Goal: Task Accomplishment & Management: Use online tool/utility

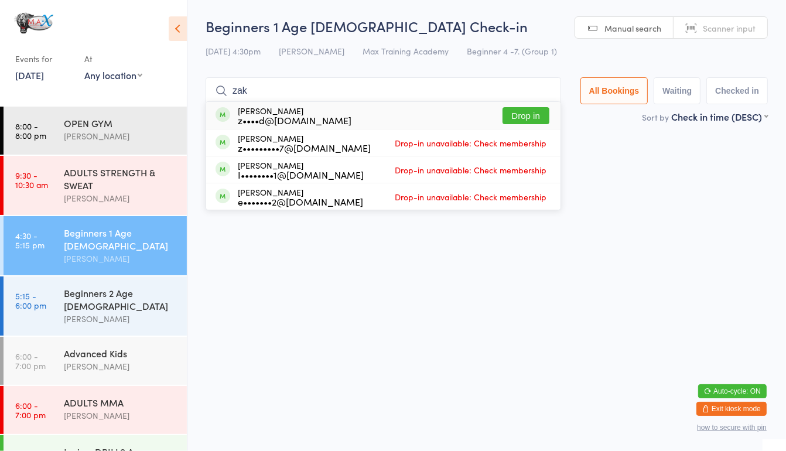
type input "zak"
click at [516, 113] on button "Drop in" at bounding box center [526, 115] width 47 height 17
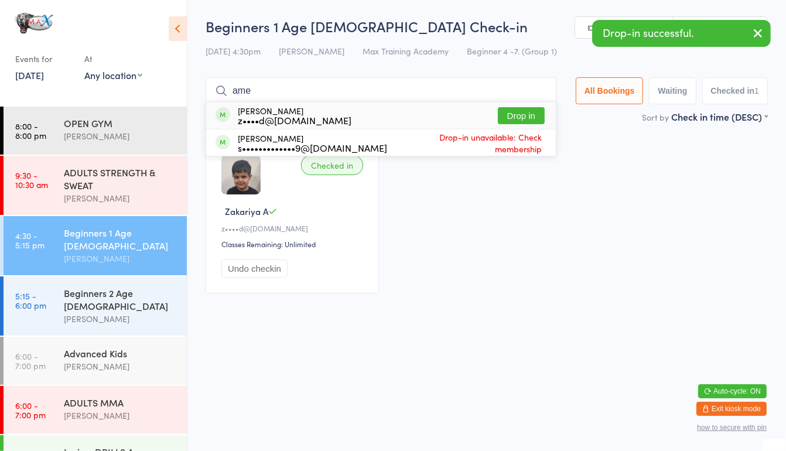
type input "ame"
click at [509, 122] on button "Drop in" at bounding box center [521, 115] width 47 height 17
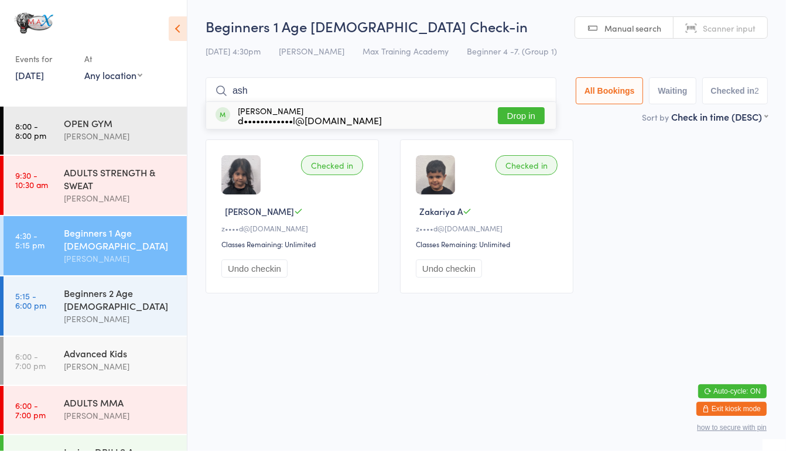
type input "ash"
click at [504, 114] on button "Drop in" at bounding box center [521, 115] width 47 height 17
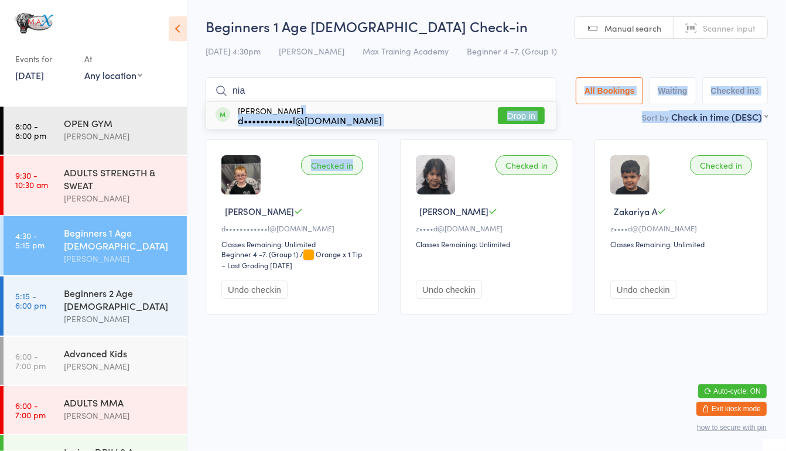
drag, startPoint x: 327, startPoint y: 107, endPoint x: 286, endPoint y: 130, distance: 46.9
click at [286, 130] on main "Beginners 1 Age [DEMOGRAPHIC_DATA] Check-in [DATE] 4:30pm [PERSON_NAME] Max Tra…" at bounding box center [487, 170] width 562 height 309
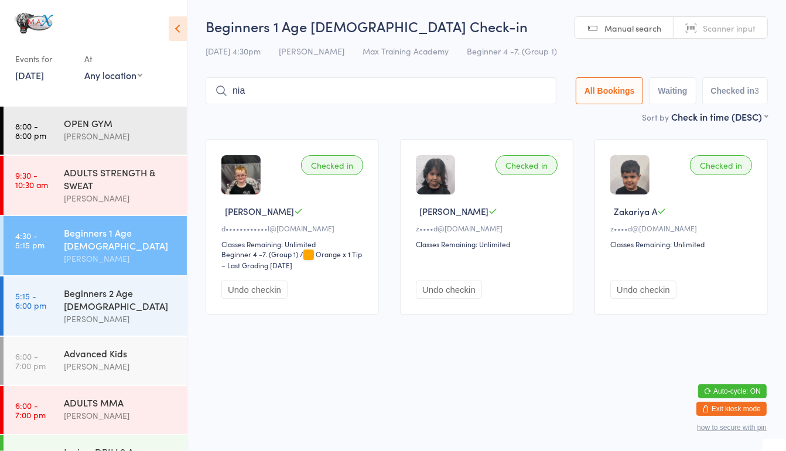
drag, startPoint x: 286, startPoint y: 130, endPoint x: 260, endPoint y: 89, distance: 48.8
click at [260, 89] on input "nia" at bounding box center [381, 90] width 351 height 27
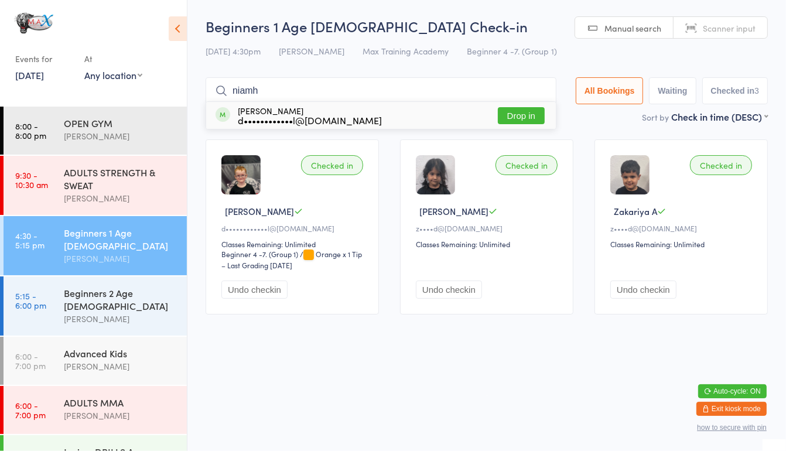
drag, startPoint x: 521, startPoint y: 107, endPoint x: 511, endPoint y: 109, distance: 10.8
drag, startPoint x: 511, startPoint y: 109, endPoint x: 338, endPoint y: 84, distance: 174.6
click at [338, 84] on input "niamh" at bounding box center [381, 90] width 351 height 27
type input "nia"
drag, startPoint x: 530, startPoint y: 108, endPoint x: 510, endPoint y: 108, distance: 19.9
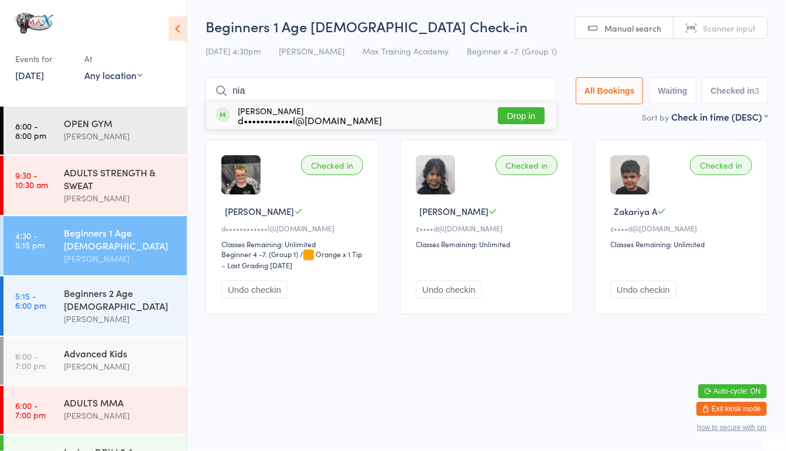
click at [510, 108] on button "Drop in" at bounding box center [521, 115] width 47 height 17
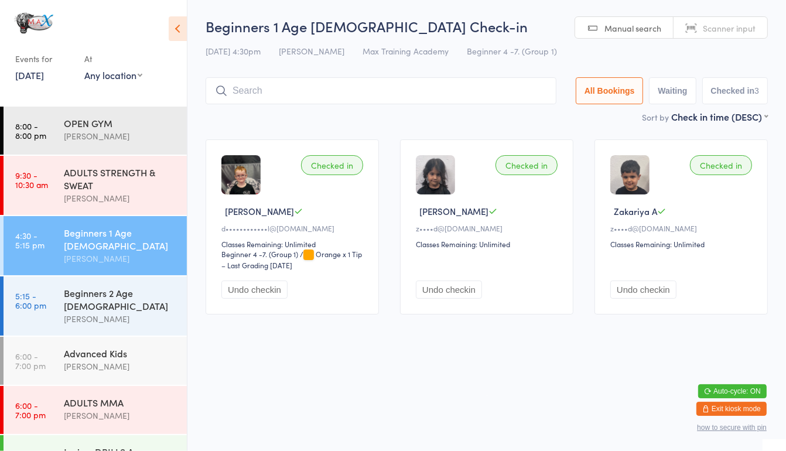
click at [510, 108] on div "Beginners 1 Age [DEMOGRAPHIC_DATA] Check-in [DATE] 4:30pm [PERSON_NAME] Max Tra…" at bounding box center [487, 63] width 562 height 94
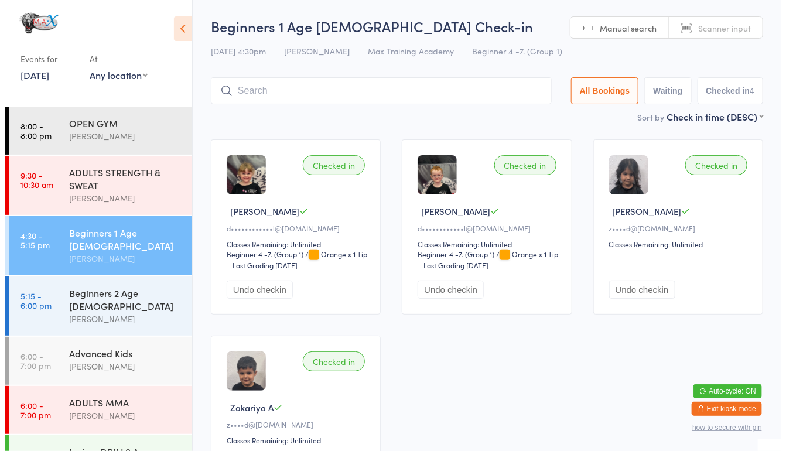
scroll to position [73, 0]
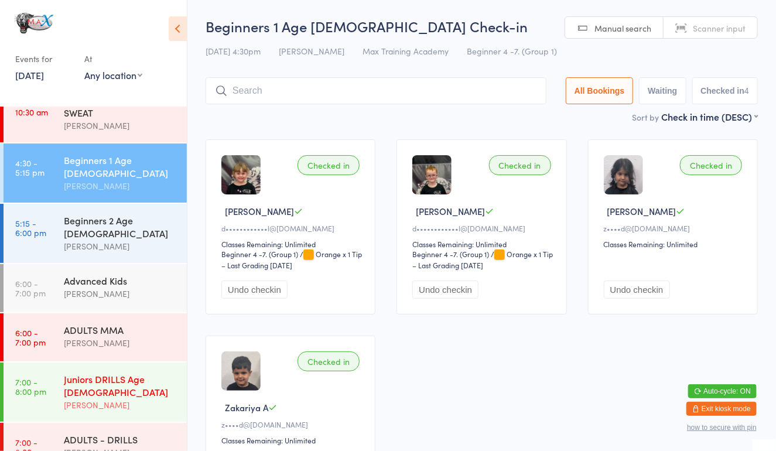
click at [106, 394] on div "Juniors DRILLS Age [DEMOGRAPHIC_DATA] [PERSON_NAME]" at bounding box center [125, 392] width 123 height 59
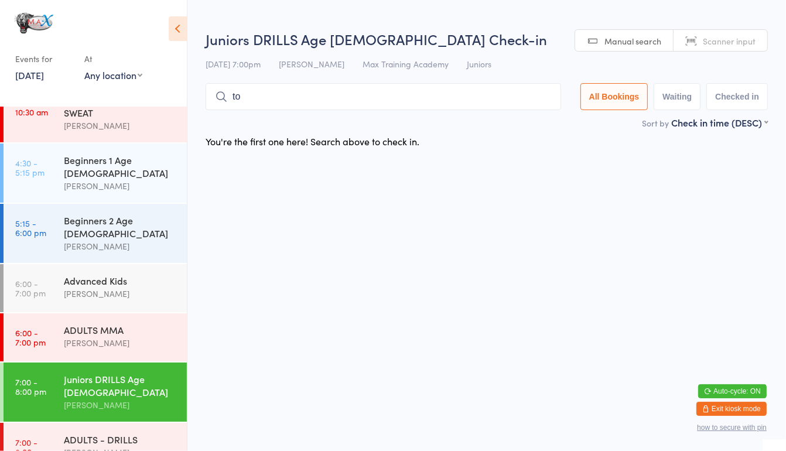
type input "t"
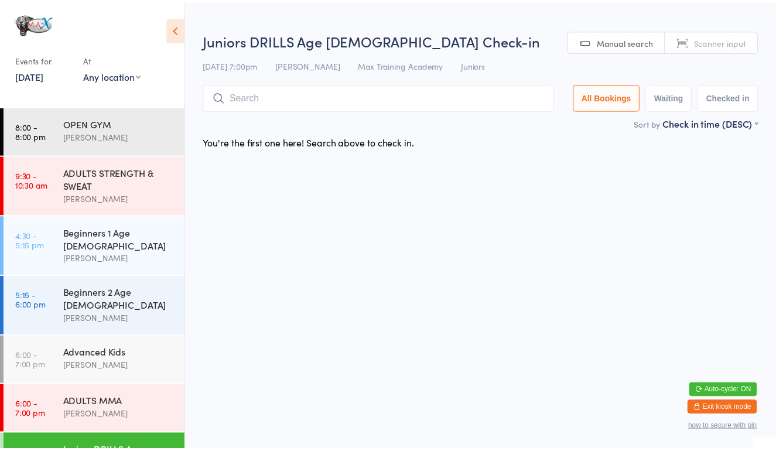
scroll to position [4, 0]
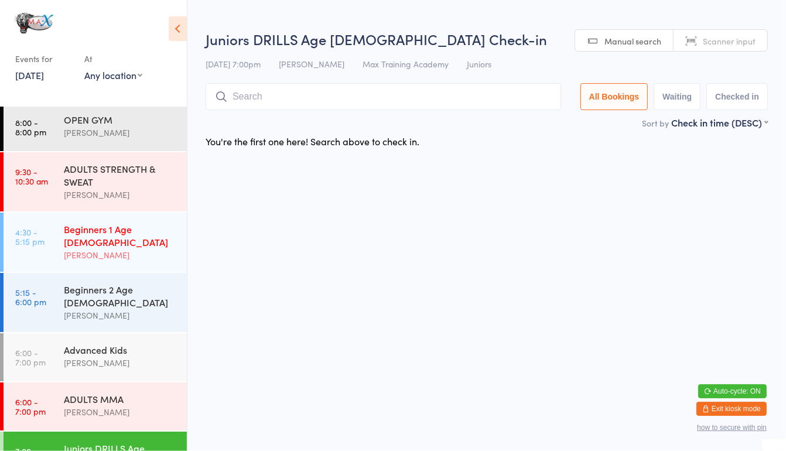
click at [54, 251] on link "4:30 - 5:15 pm Beginners 1 Age [DEMOGRAPHIC_DATA] [PERSON_NAME]" at bounding box center [95, 242] width 183 height 59
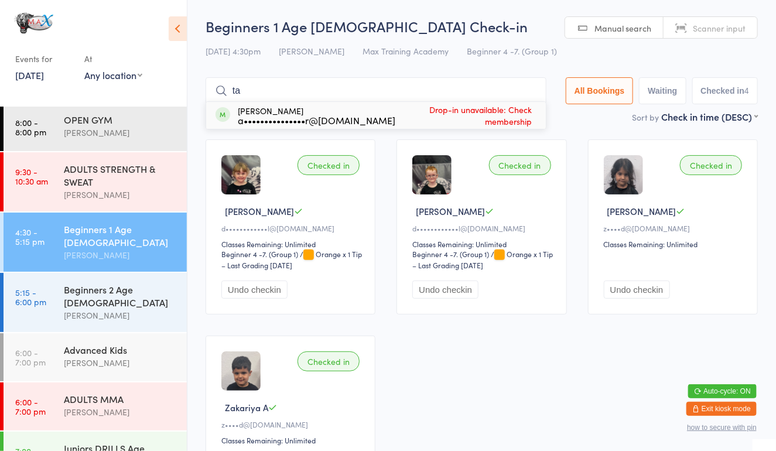
type input "t"
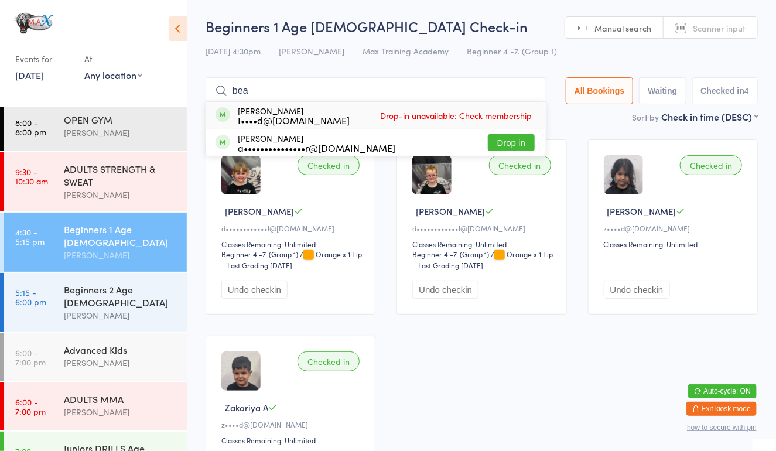
type input "bea"
click at [518, 147] on button "Drop in" at bounding box center [511, 142] width 47 height 17
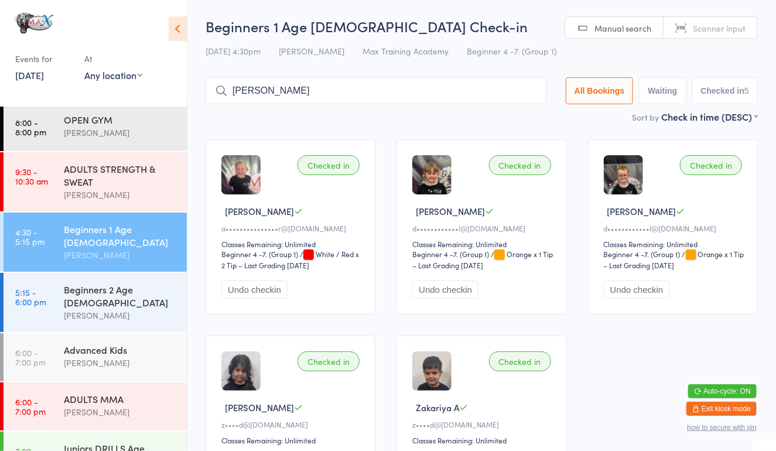
click at [303, 86] on input "[PERSON_NAME]" at bounding box center [376, 90] width 341 height 27
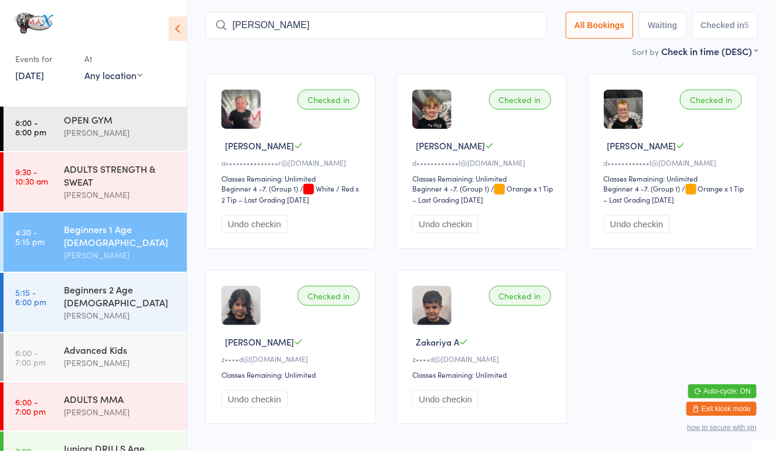
scroll to position [77, 0]
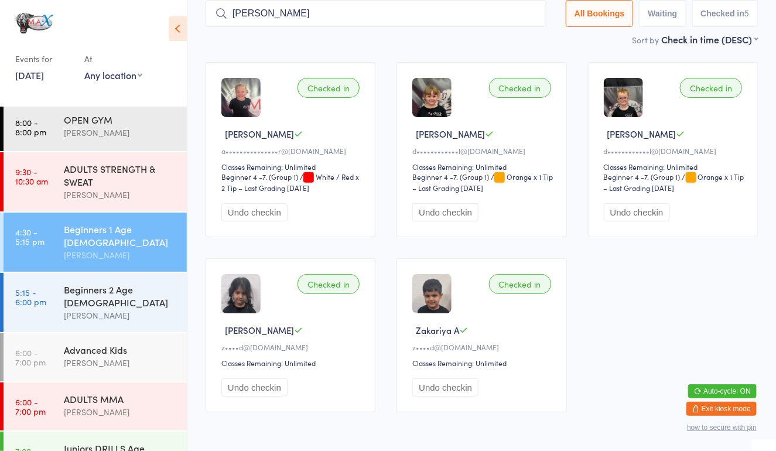
click at [300, 11] on input "[PERSON_NAME]" at bounding box center [376, 13] width 341 height 27
type input "l"
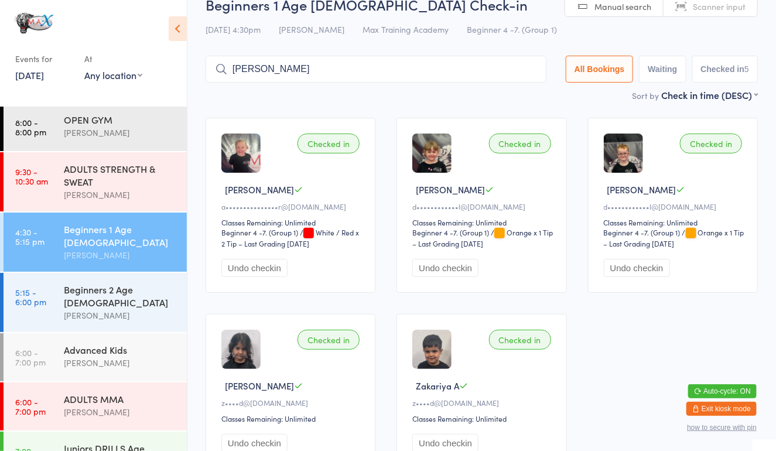
scroll to position [0, 0]
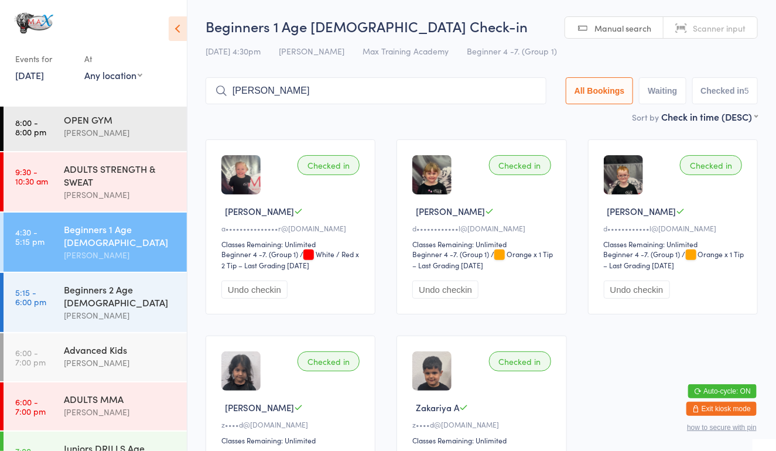
click at [295, 90] on input "[PERSON_NAME]" at bounding box center [376, 90] width 341 height 27
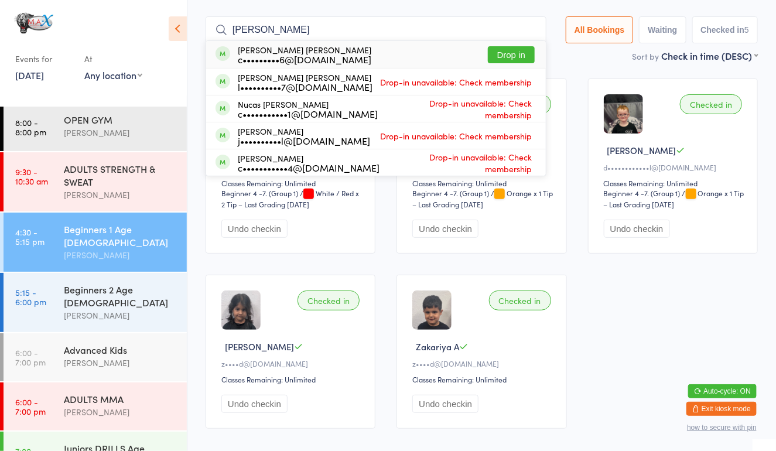
type input "[PERSON_NAME]"
click at [658, 22] on button "Waiting" at bounding box center [662, 29] width 47 height 27
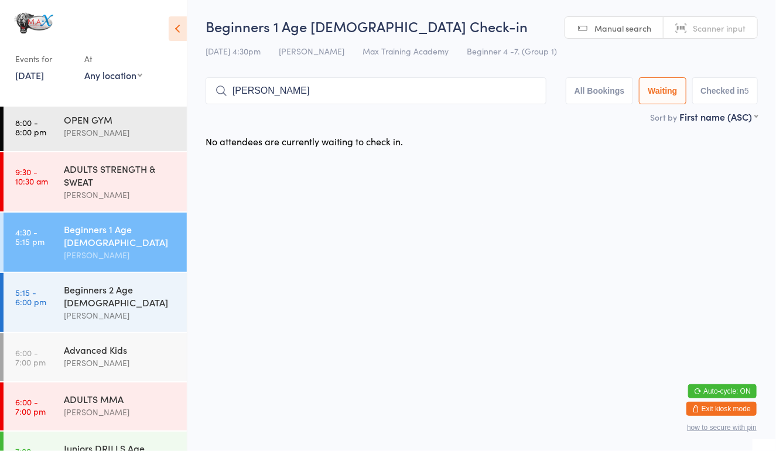
scroll to position [0, 0]
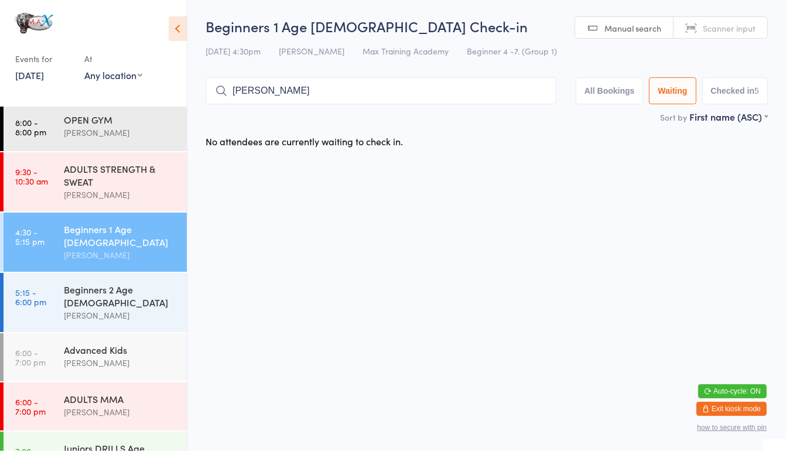
click at [605, 88] on button "All Bookings" at bounding box center [610, 90] width 68 height 27
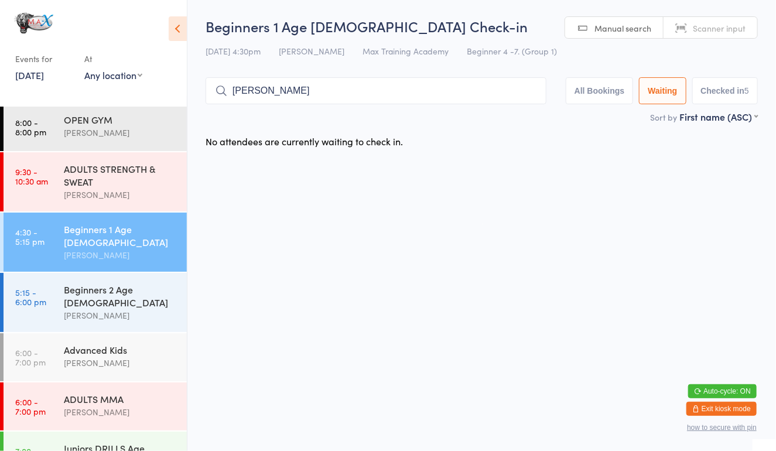
select select "5"
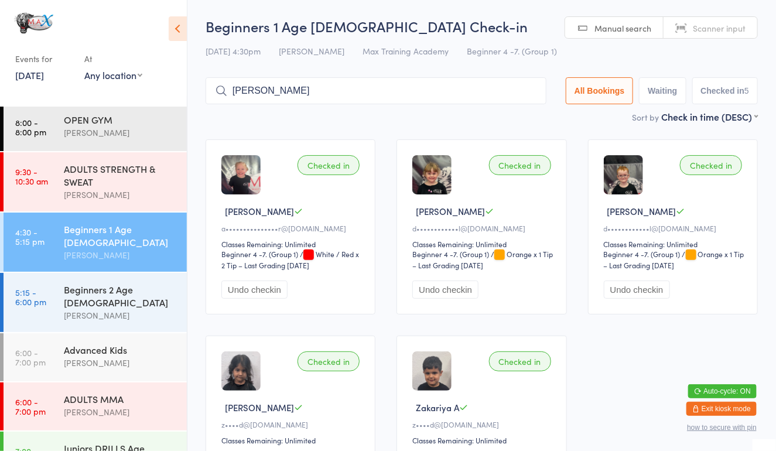
click at [317, 88] on input "[PERSON_NAME]" at bounding box center [376, 90] width 341 height 27
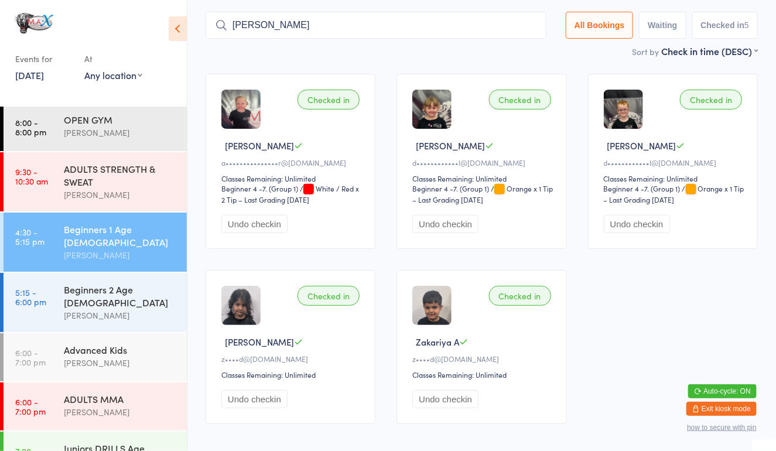
scroll to position [77, 0]
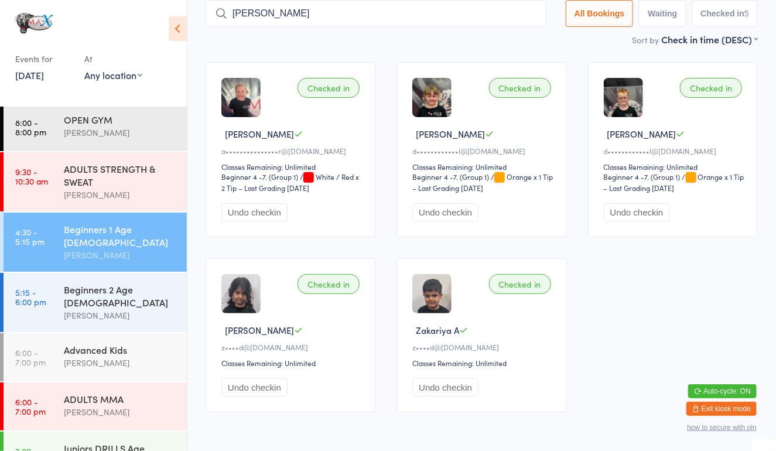
click at [526, 12] on input "[PERSON_NAME]" at bounding box center [376, 13] width 341 height 27
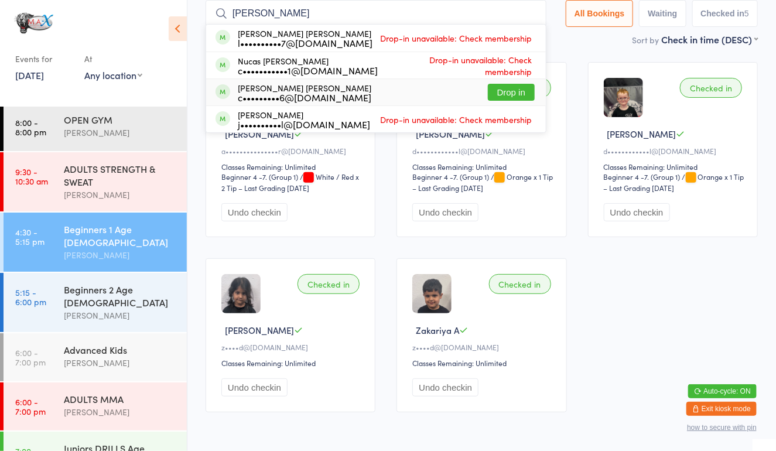
type input "[PERSON_NAME]"
click at [495, 90] on button "Drop in" at bounding box center [511, 92] width 47 height 17
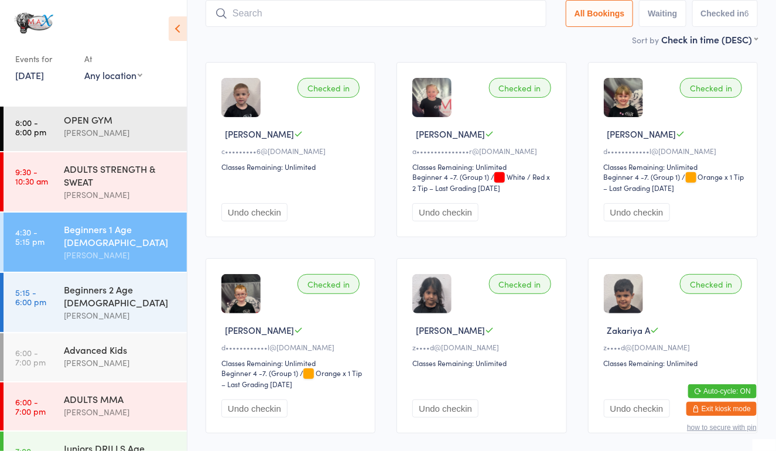
type input "h"
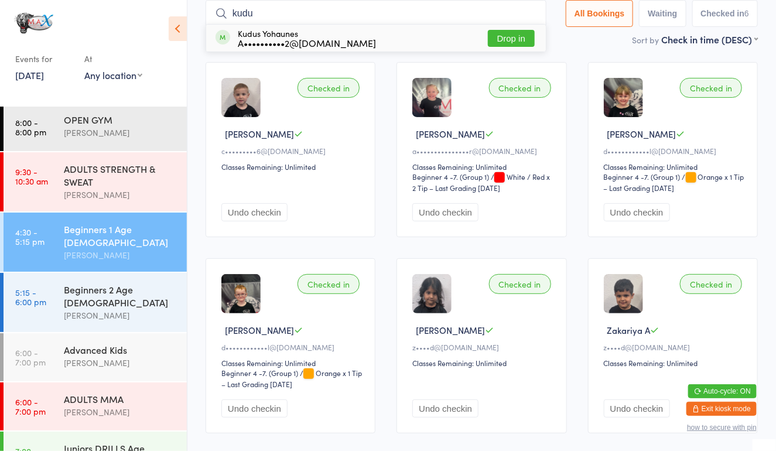
type input "kudu"
click at [511, 37] on button "Drop in" at bounding box center [511, 38] width 47 height 17
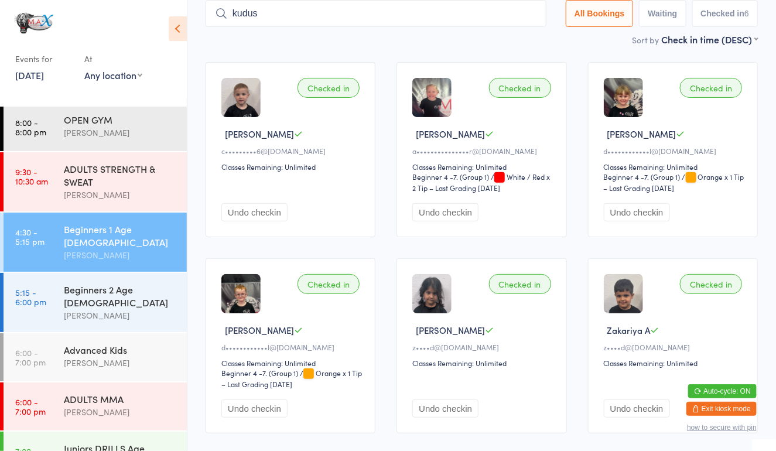
click at [427, 16] on input "kudus" at bounding box center [376, 13] width 341 height 27
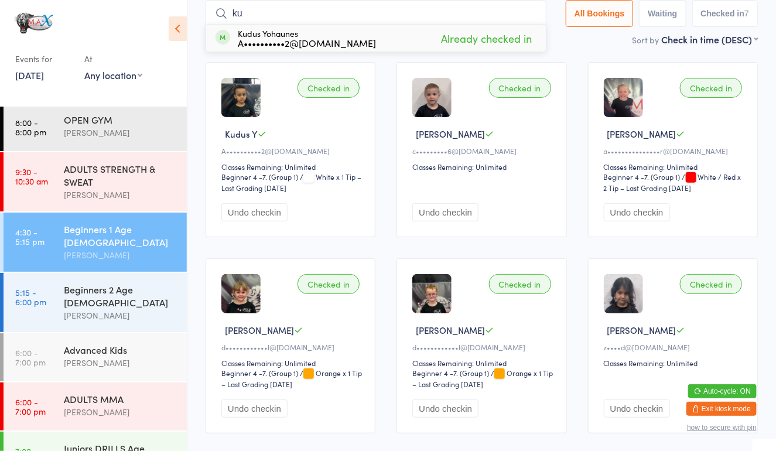
type input "k"
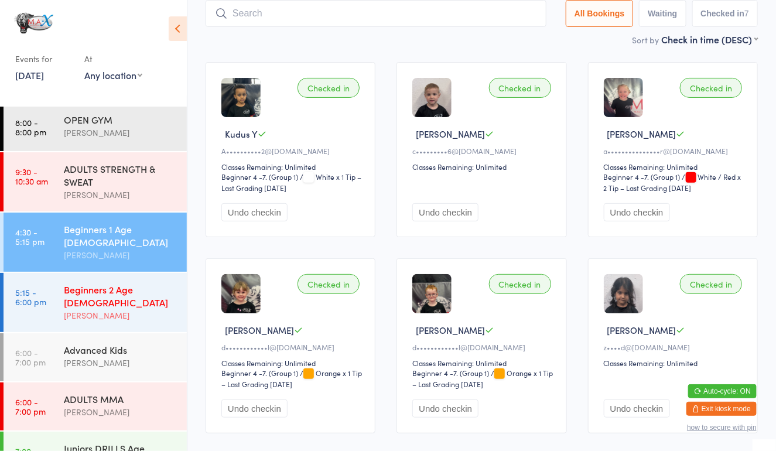
click at [118, 309] on div "[PERSON_NAME]" at bounding box center [120, 315] width 113 height 13
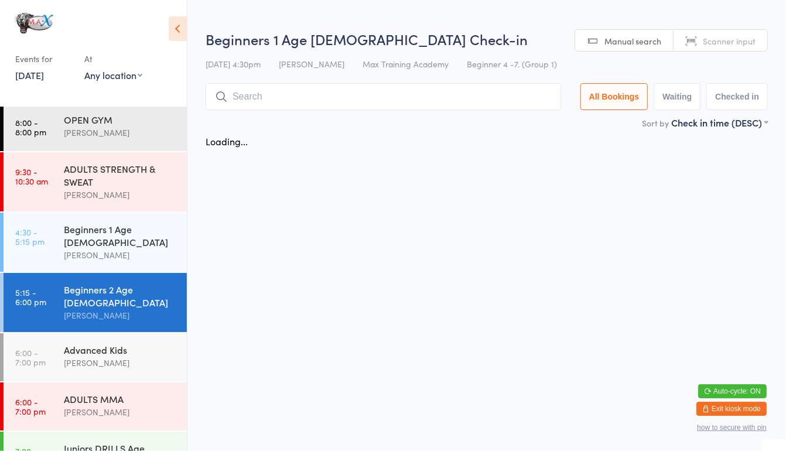
click at [281, 98] on input "search" at bounding box center [384, 96] width 356 height 27
type input "n"
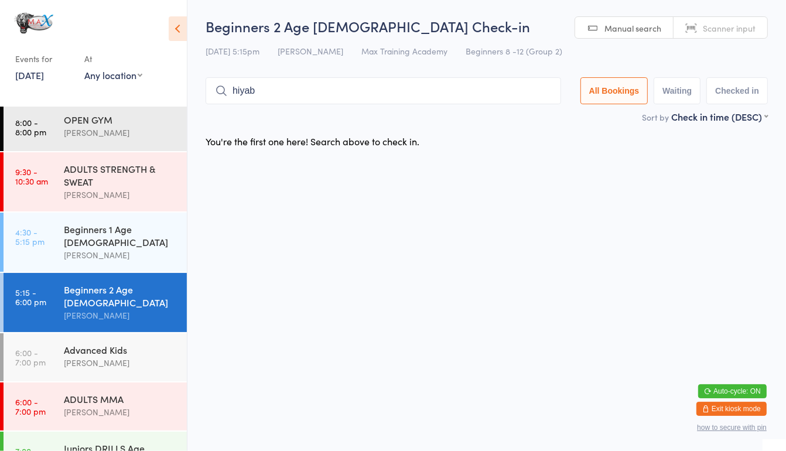
click at [325, 94] on input "hiyab" at bounding box center [384, 90] width 356 height 27
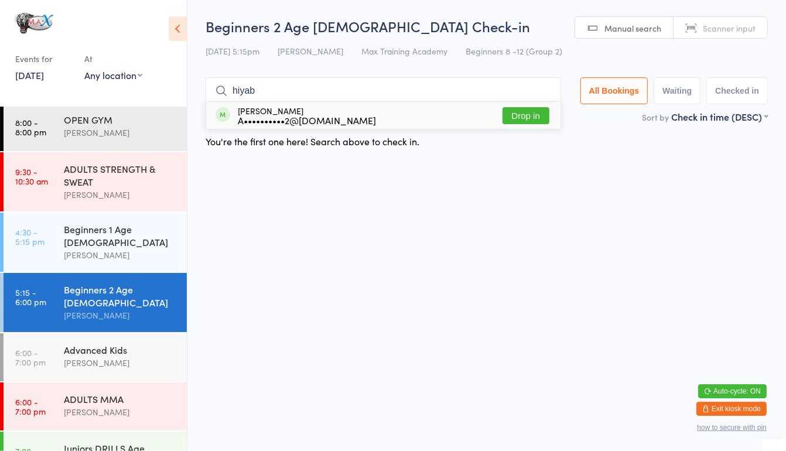
type input "hiyab"
click at [511, 117] on button "Drop in" at bounding box center [526, 115] width 47 height 17
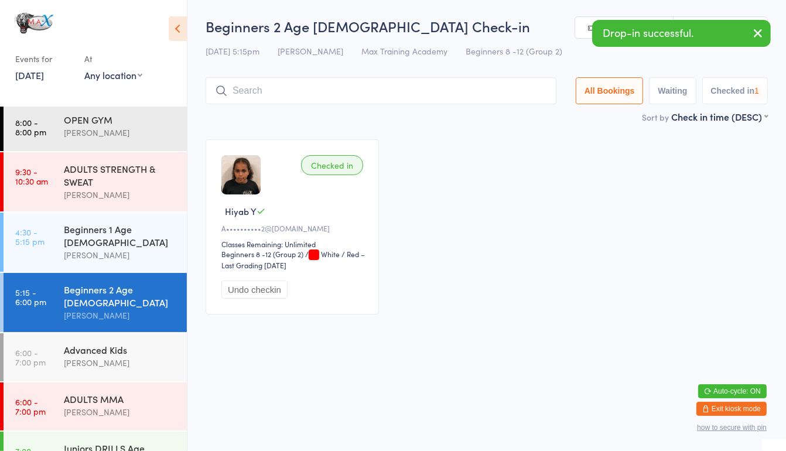
click at [377, 93] on input "search" at bounding box center [381, 90] width 351 height 27
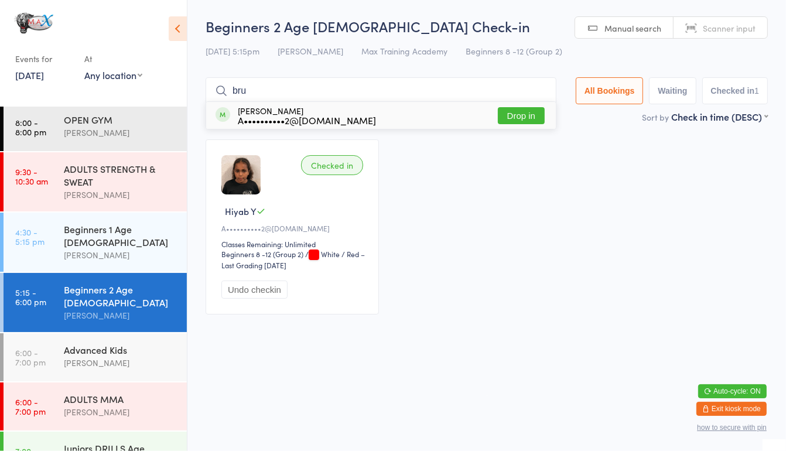
type input "bru"
click at [518, 111] on button "Drop in" at bounding box center [521, 115] width 47 height 17
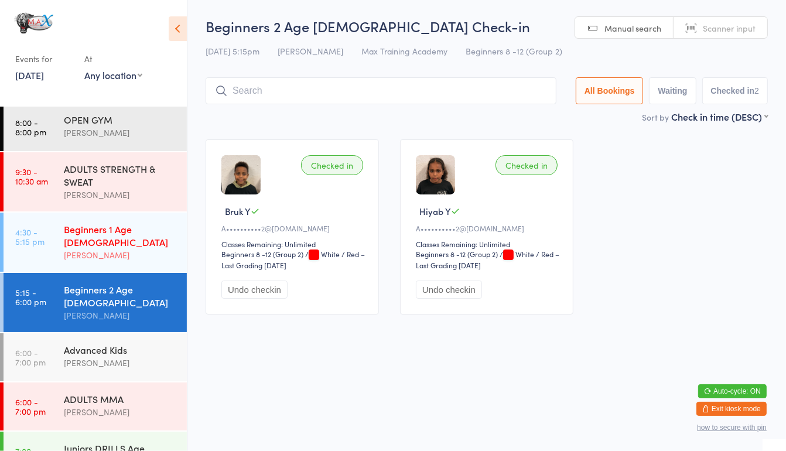
click at [45, 248] on link "4:30 - 5:15 pm Beginners 1 Age [DEMOGRAPHIC_DATA] [PERSON_NAME]" at bounding box center [95, 242] width 183 height 59
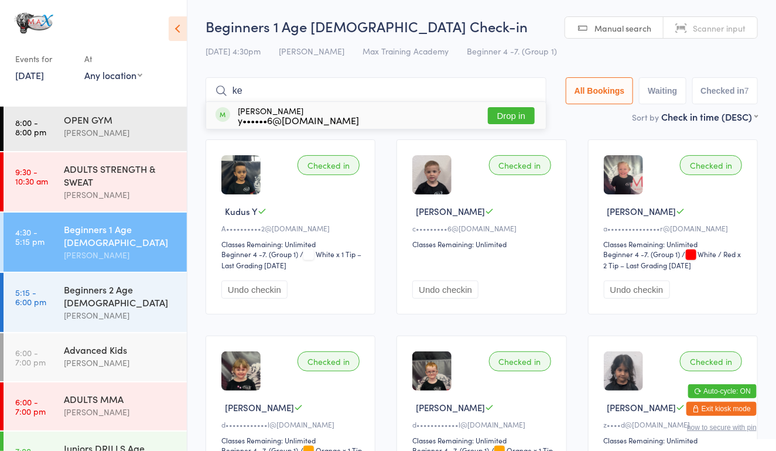
type input "ke"
click at [510, 111] on button "Drop in" at bounding box center [511, 115] width 47 height 17
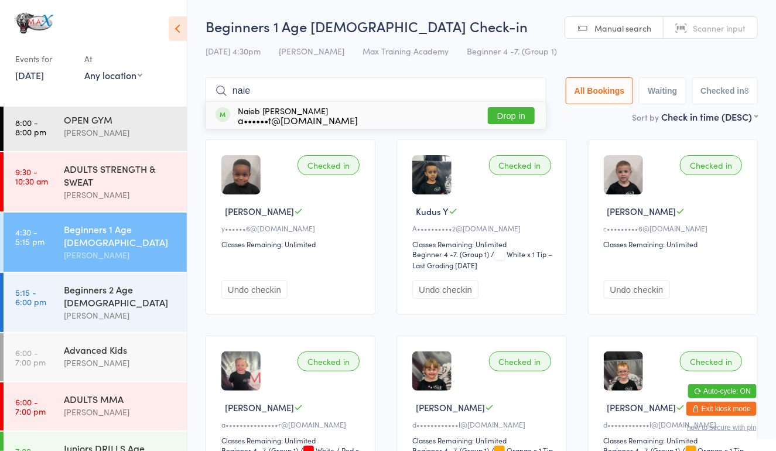
type input "naie"
click at [507, 108] on button "Drop in" at bounding box center [511, 115] width 47 height 17
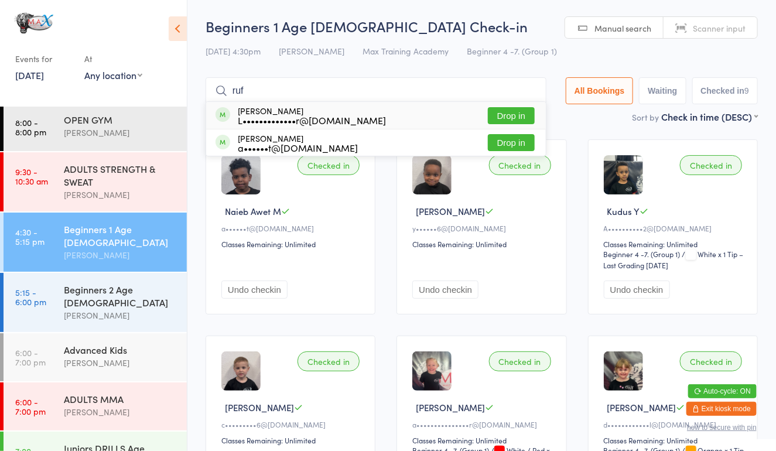
type input "ruf"
click at [504, 149] on button "Drop in" at bounding box center [511, 142] width 47 height 17
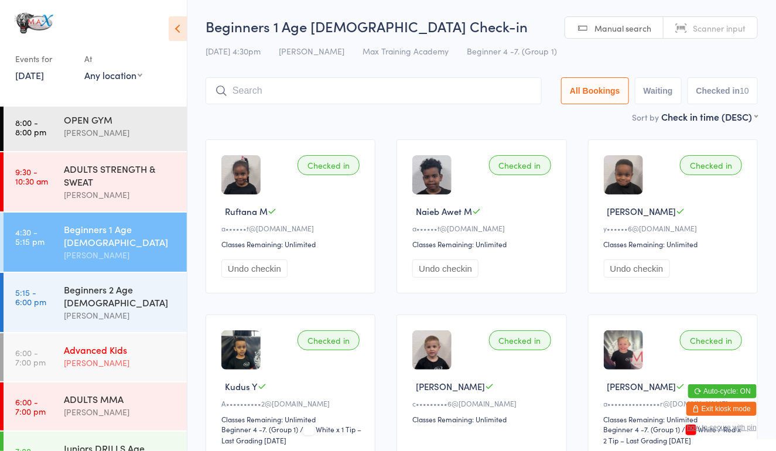
click at [32, 350] on link "6:00 - 7:00 pm Advanced Kids [PERSON_NAME]" at bounding box center [95, 357] width 183 height 48
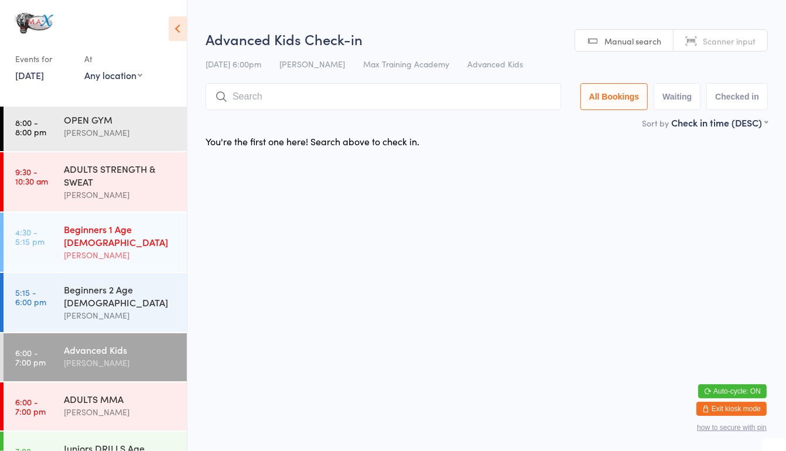
click at [22, 241] on time "4:30 - 5:15 pm" at bounding box center [29, 236] width 29 height 19
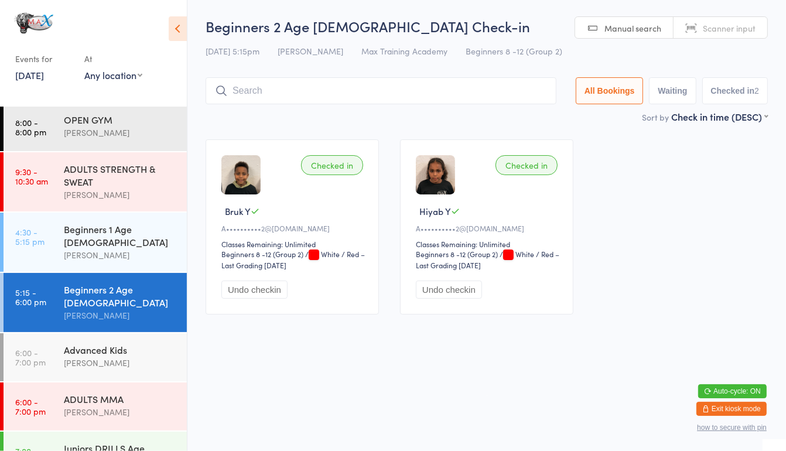
click at [439, 104] on input "search" at bounding box center [381, 90] width 351 height 27
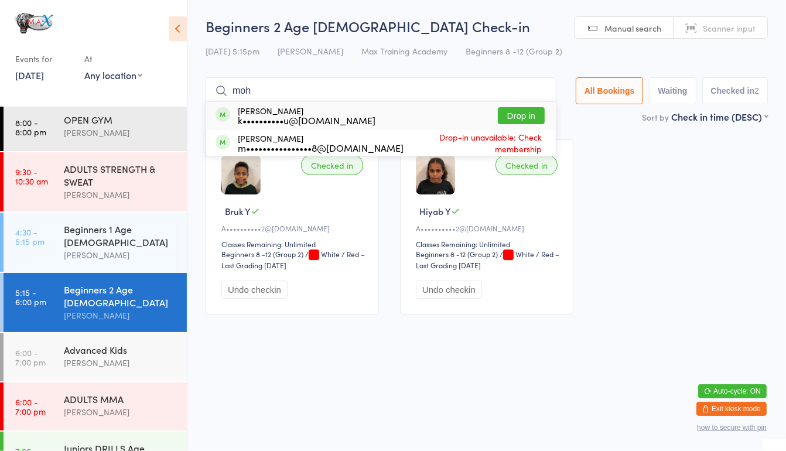
type input "moh"
click at [514, 110] on button "Drop in" at bounding box center [521, 115] width 47 height 17
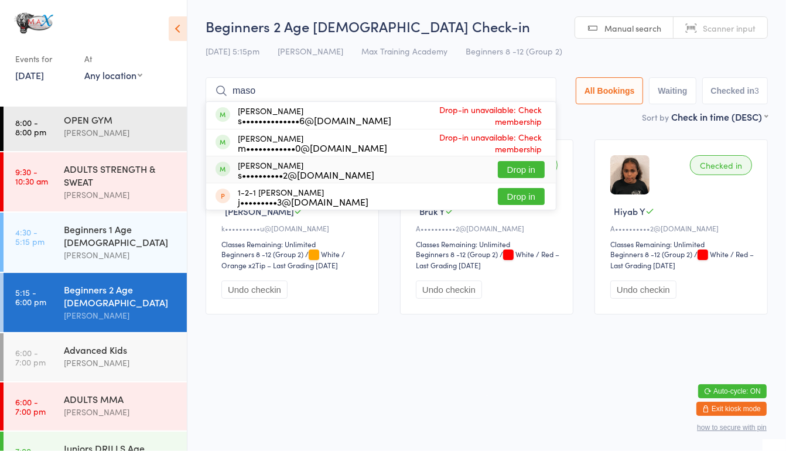
type input "maso"
click at [514, 175] on button "Drop in" at bounding box center [521, 169] width 47 height 17
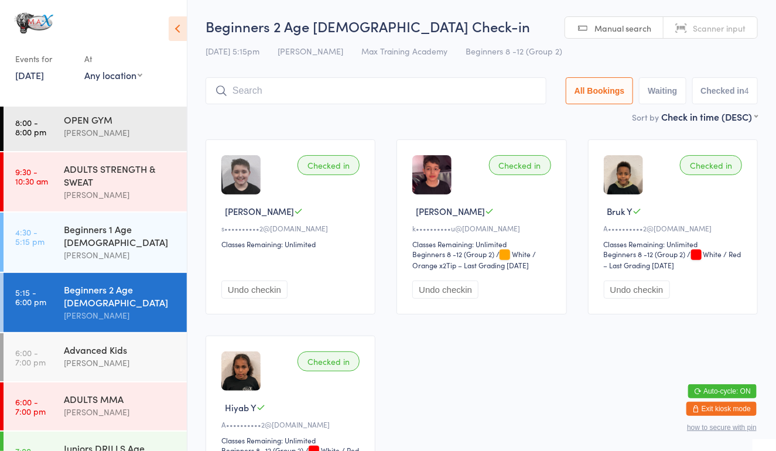
click at [329, 217] on div "[PERSON_NAME]" at bounding box center [292, 211] width 142 height 12
click at [296, 226] on div "s••••••••••2@[DOMAIN_NAME]" at bounding box center [292, 228] width 142 height 10
click at [290, 203] on div "Checked in [PERSON_NAME] S s••••••••••2@[DOMAIN_NAME] Classes Remaining: Unlimi…" at bounding box center [291, 226] width 170 height 175
click at [279, 94] on input "search" at bounding box center [376, 90] width 341 height 27
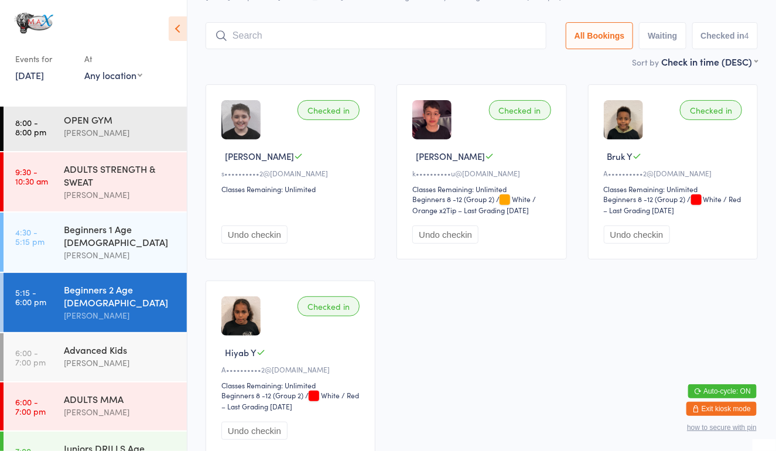
scroll to position [77, 0]
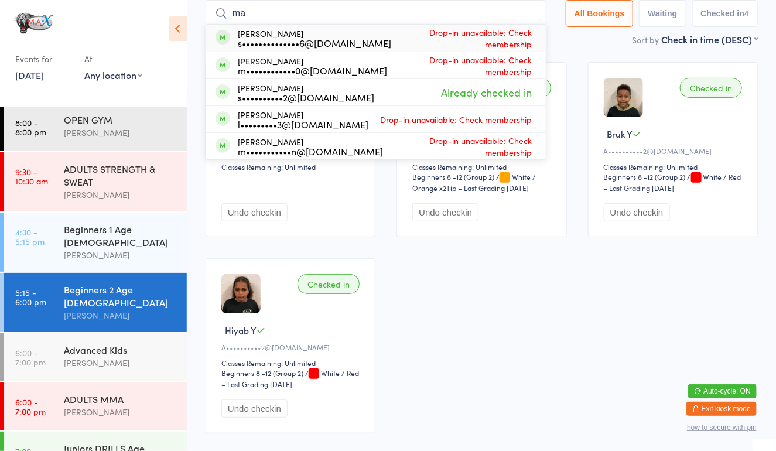
type input "m"
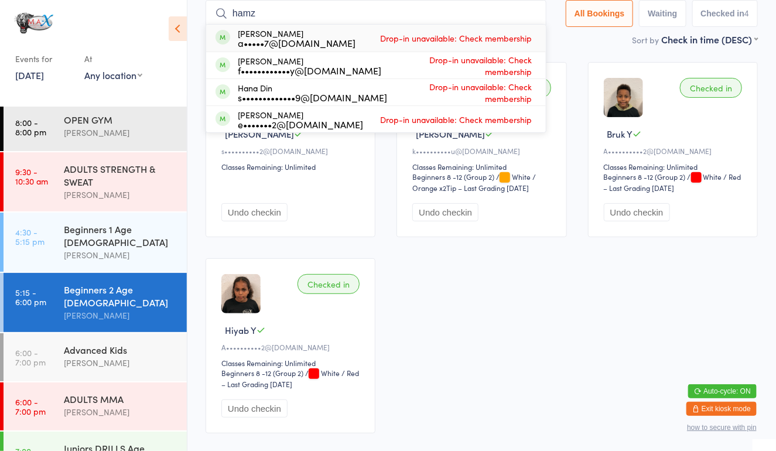
click at [434, 16] on input "hamz" at bounding box center [376, 13] width 341 height 27
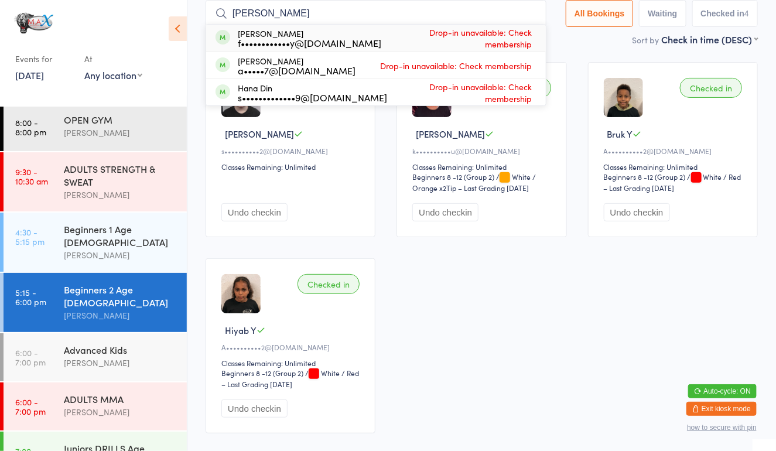
type input "[PERSON_NAME]"
click at [319, 39] on div "f••••••••••••y@[DOMAIN_NAME]" at bounding box center [310, 42] width 144 height 9
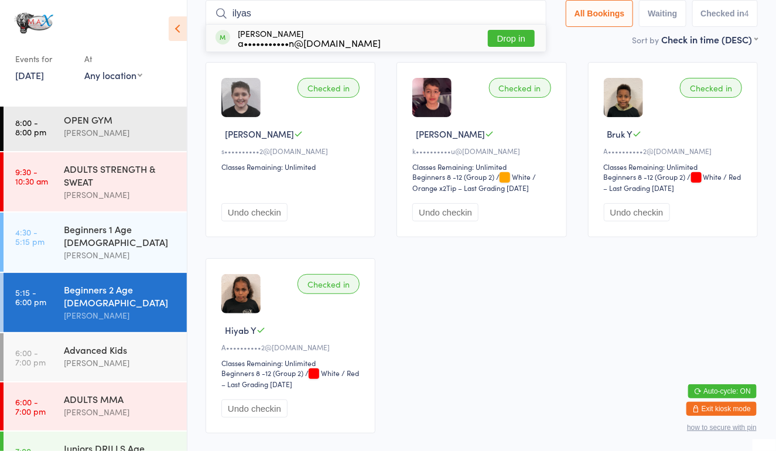
type input "ilyas"
click at [509, 40] on button "Drop in" at bounding box center [511, 38] width 47 height 17
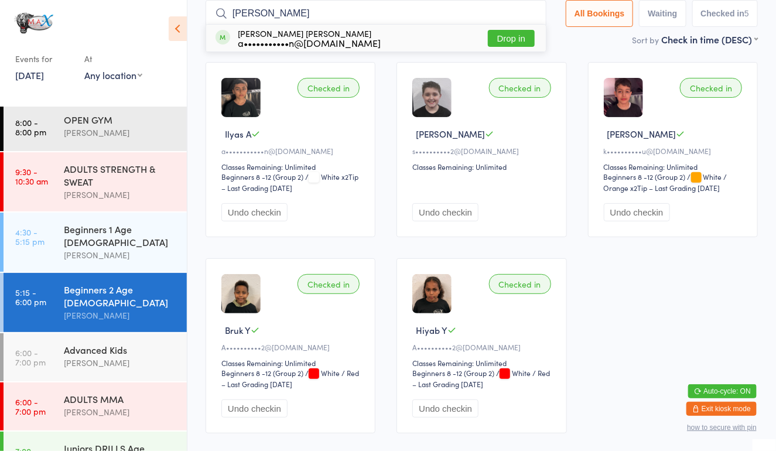
type input "[PERSON_NAME]"
click at [496, 33] on button "Drop in" at bounding box center [511, 38] width 47 height 17
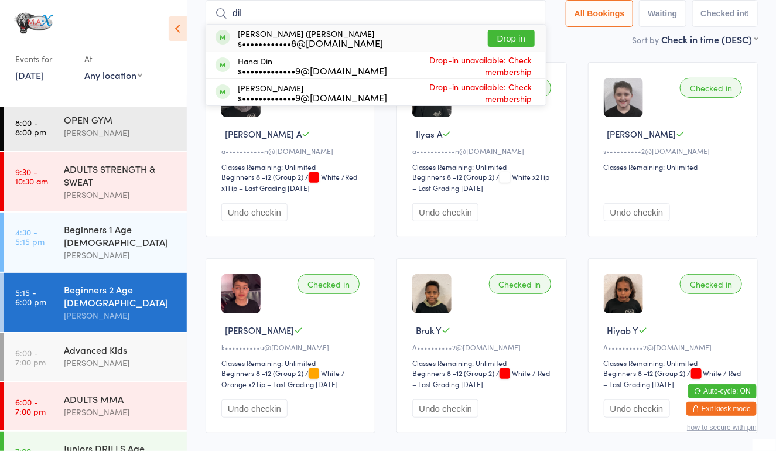
type input "dil"
click at [422, 40] on div "[PERSON_NAME] (Dil) [PERSON_NAME] s••••••••••••8@[DOMAIN_NAME] Drop in" at bounding box center [376, 38] width 340 height 27
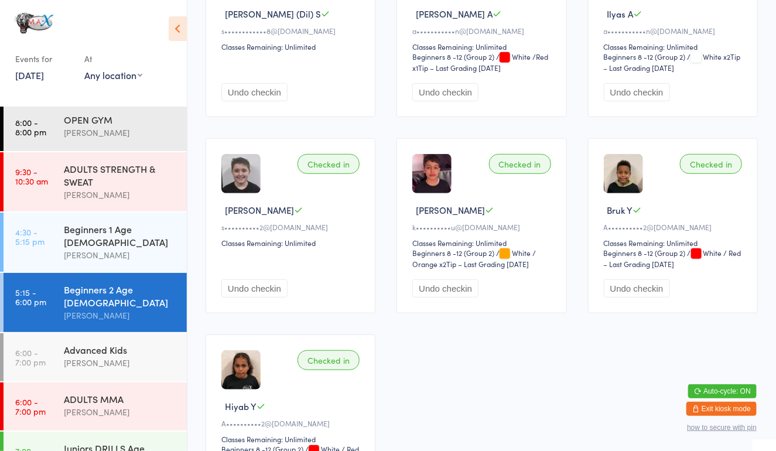
scroll to position [0, 0]
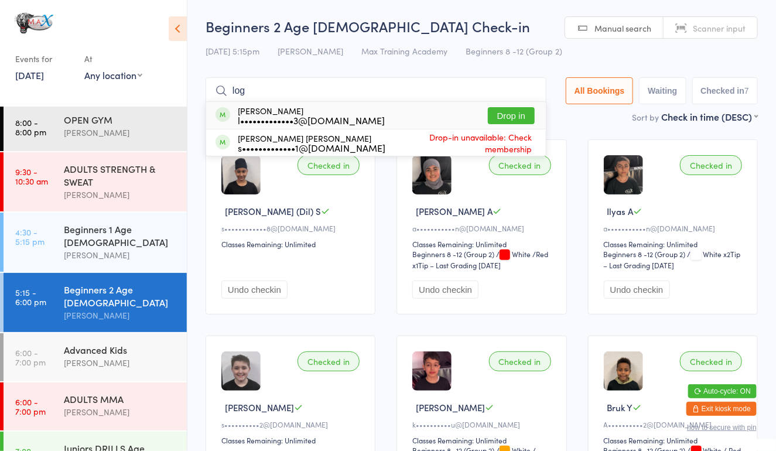
type input "log"
click at [515, 117] on button "Drop in" at bounding box center [511, 115] width 47 height 17
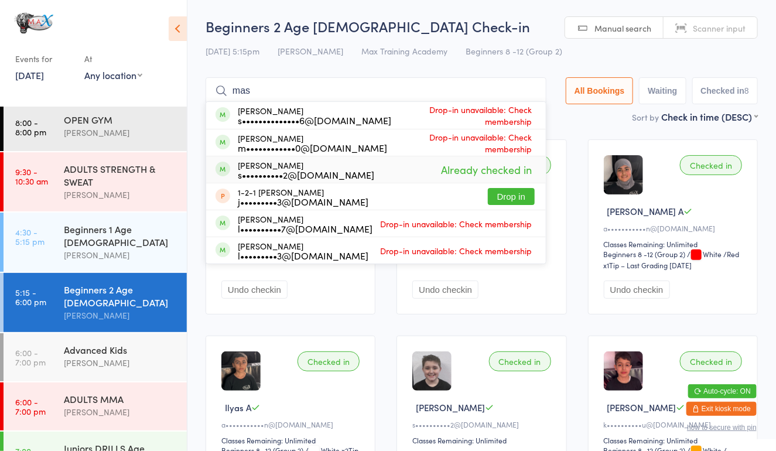
type input "mas"
click at [511, 172] on span "Already checked in" at bounding box center [486, 169] width 97 height 21
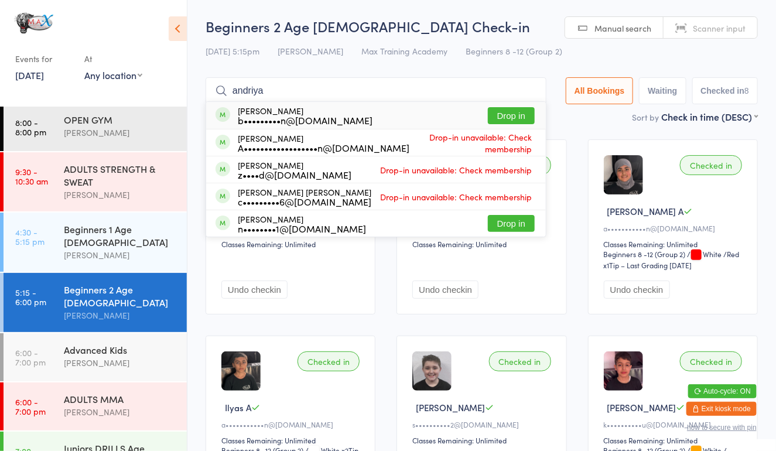
type input "andriya"
click at [518, 110] on button "Drop in" at bounding box center [511, 115] width 47 height 17
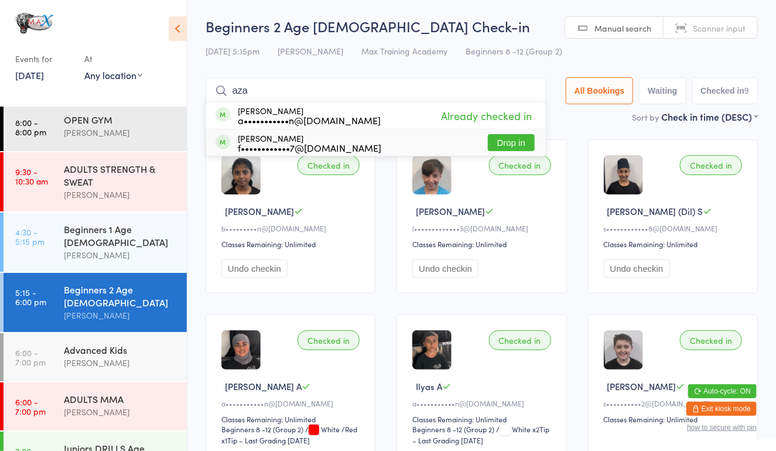
type input "aza"
click at [514, 143] on button "Drop in" at bounding box center [511, 142] width 47 height 17
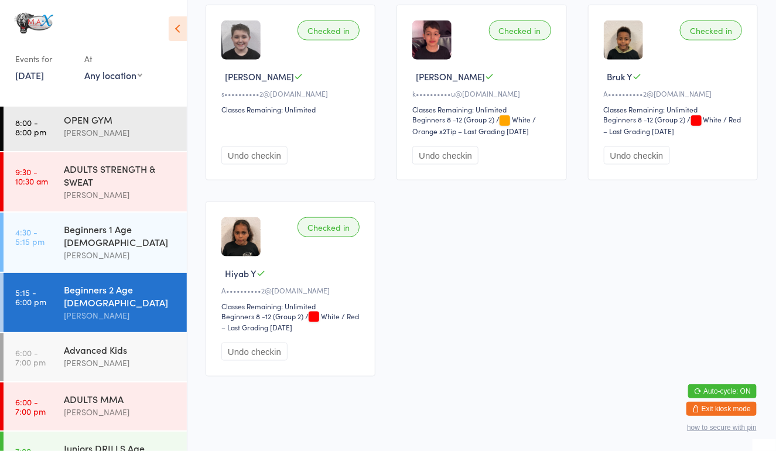
scroll to position [86, 0]
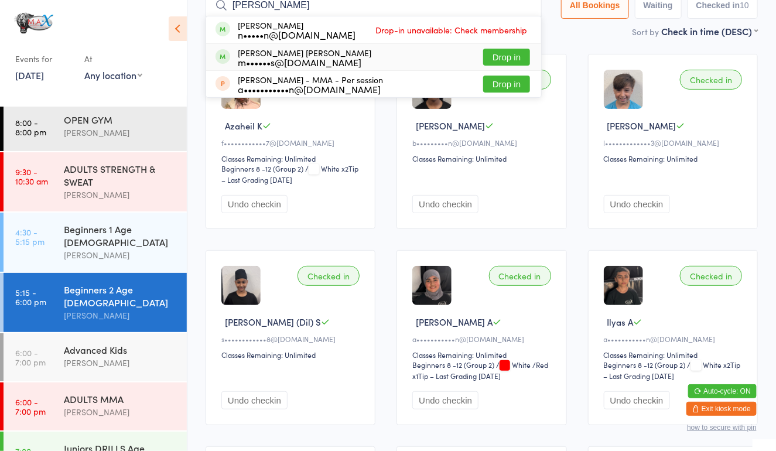
type input "[PERSON_NAME]"
click at [497, 59] on button "Drop in" at bounding box center [506, 57] width 47 height 17
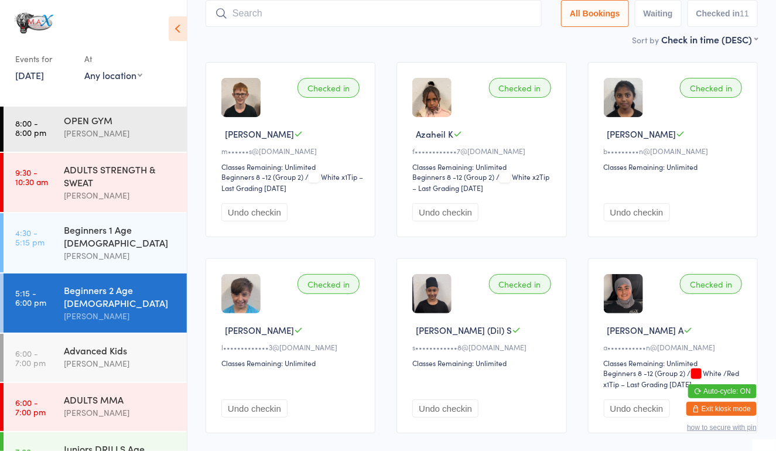
scroll to position [73, 0]
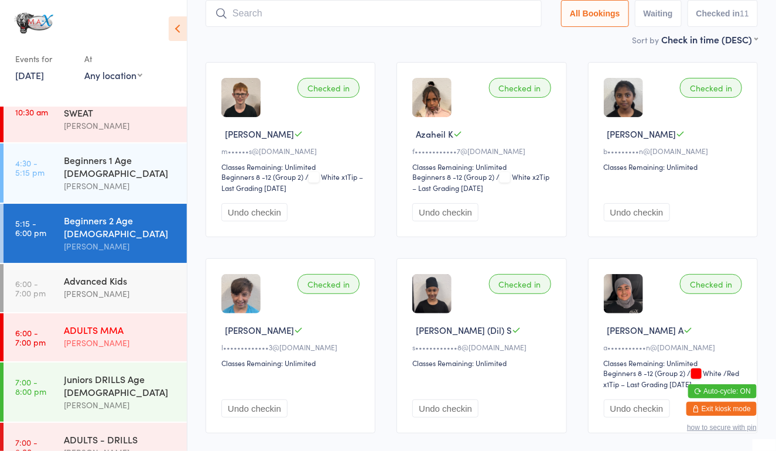
click at [101, 336] on div "[PERSON_NAME]" at bounding box center [120, 342] width 113 height 13
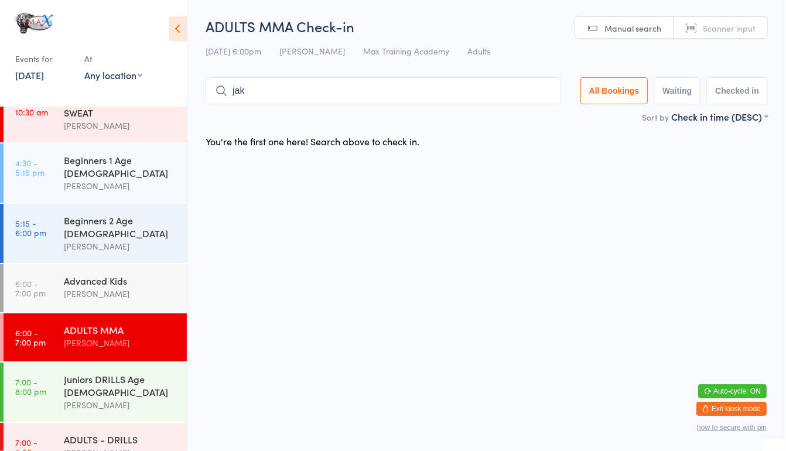
type input "jak"
click at [132, 336] on div "[PERSON_NAME]" at bounding box center [120, 342] width 113 height 13
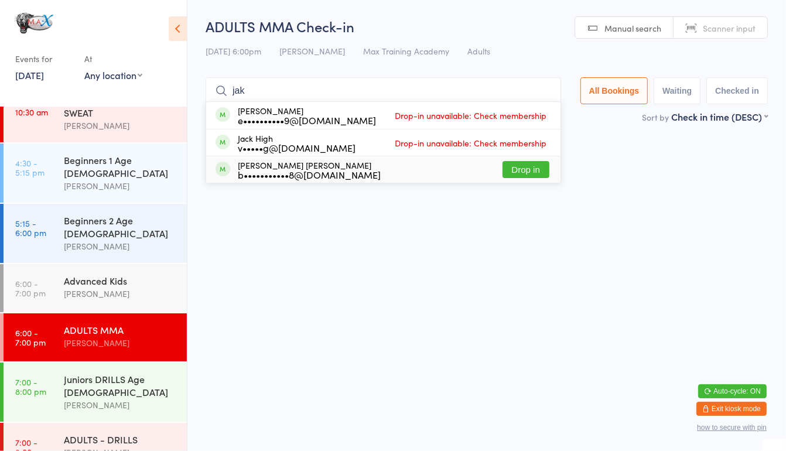
type input "jak"
click at [523, 175] on button "Drop in" at bounding box center [526, 169] width 47 height 17
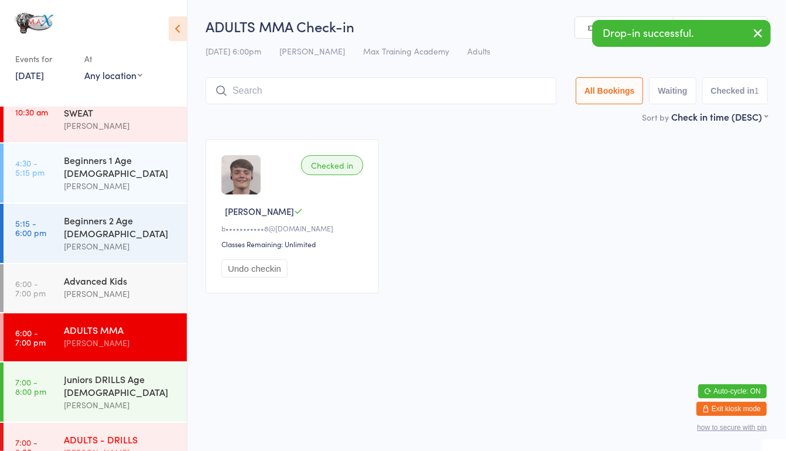
click at [132, 446] on div "[PERSON_NAME]" at bounding box center [120, 452] width 113 height 13
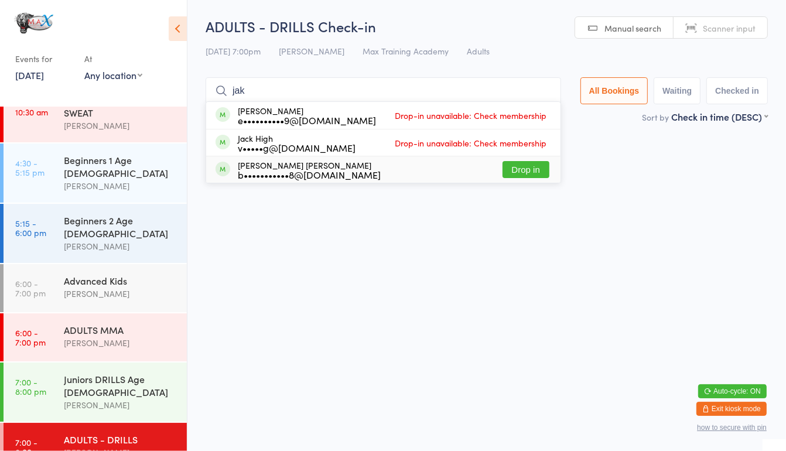
type input "jak"
click at [516, 175] on button "Drop in" at bounding box center [526, 169] width 47 height 17
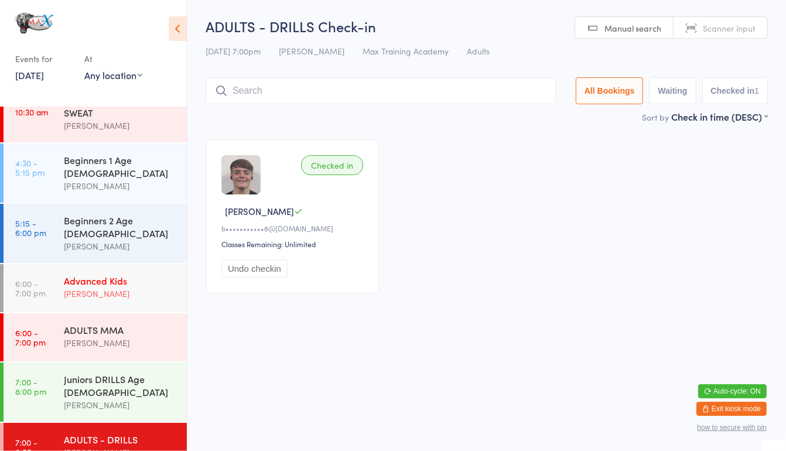
click at [138, 274] on div "Advanced Kids" at bounding box center [120, 280] width 113 height 13
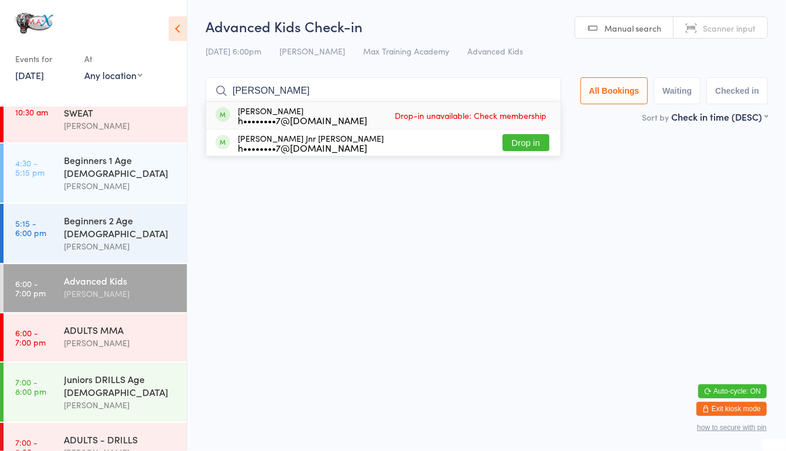
type input "[PERSON_NAME]"
click at [524, 146] on button "Drop in" at bounding box center [526, 142] width 47 height 17
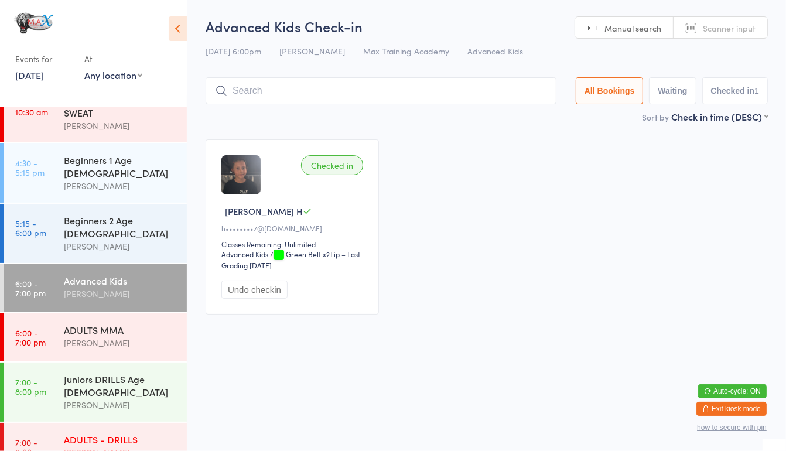
click at [109, 446] on div "[PERSON_NAME]" at bounding box center [120, 452] width 113 height 13
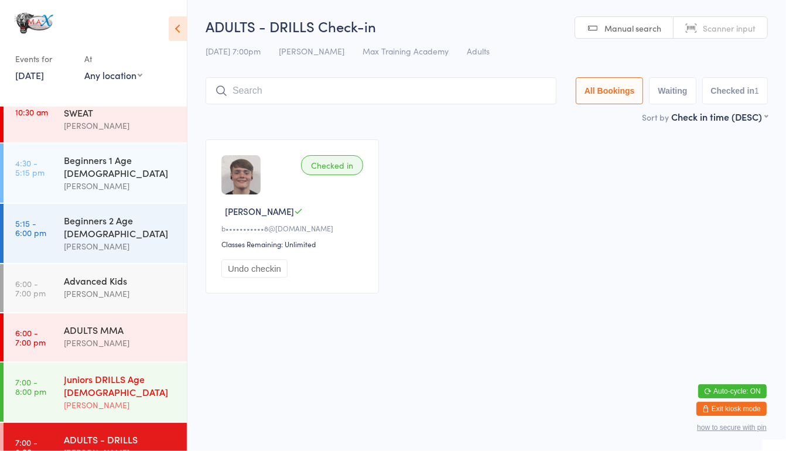
click at [52, 369] on link "7:00 - 8:00 pm Juniors DRILLS Age [DEMOGRAPHIC_DATA] [PERSON_NAME]" at bounding box center [95, 392] width 183 height 59
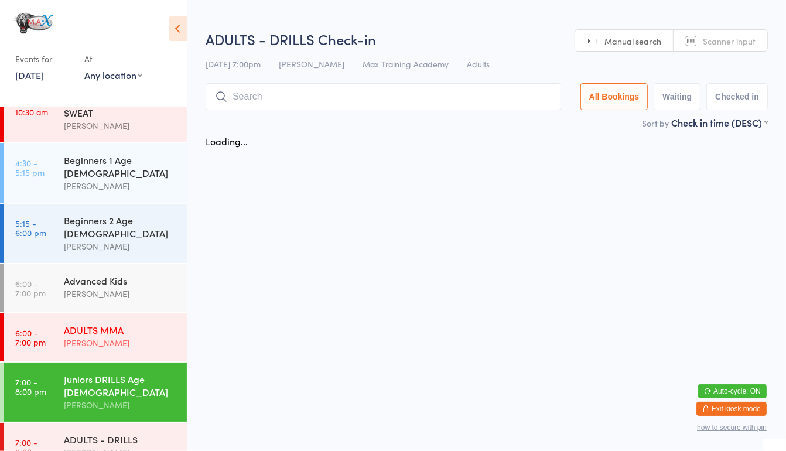
click at [70, 336] on div "[PERSON_NAME]" at bounding box center [120, 342] width 113 height 13
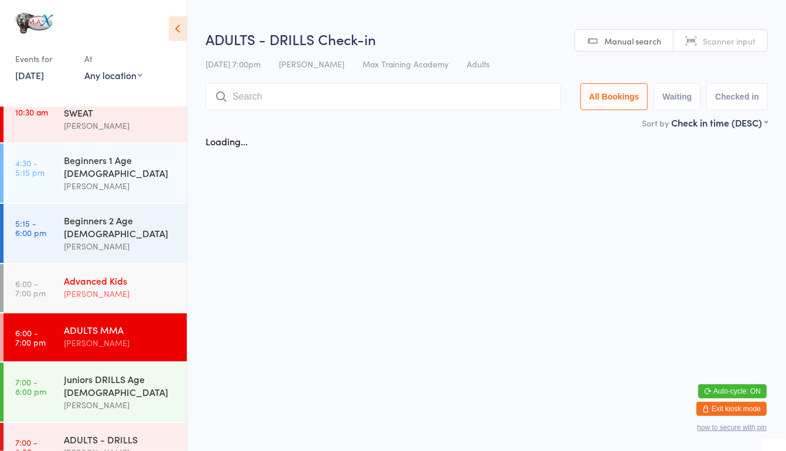
click at [74, 274] on div "Advanced Kids" at bounding box center [120, 280] width 113 height 13
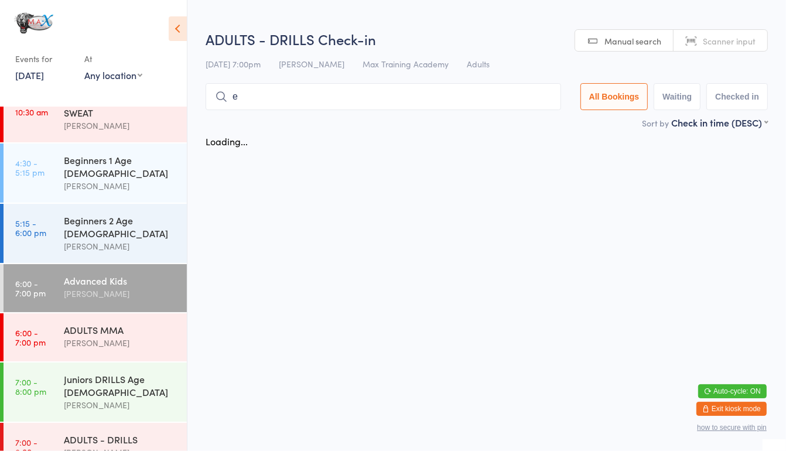
click at [642, 424] on html "You have now entered Kiosk Mode. Members will be able to check themselves in us…" at bounding box center [393, 225] width 786 height 451
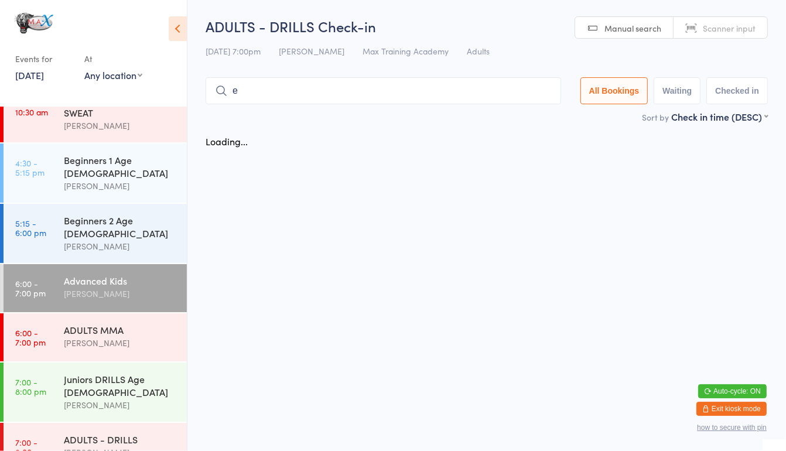
click at [309, 96] on input "e" at bounding box center [384, 90] width 356 height 27
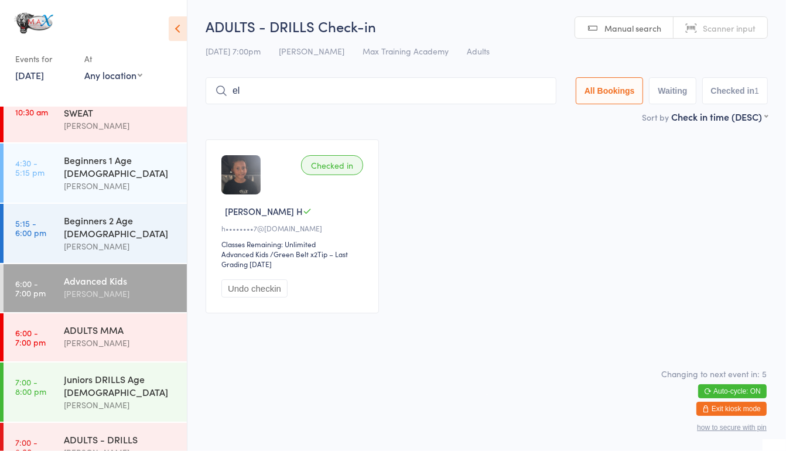
type input "e"
type input "[GEOGRAPHIC_DATA]"
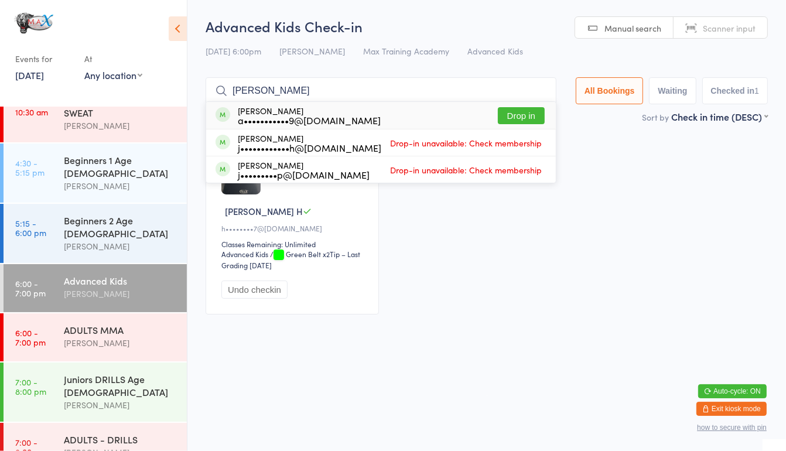
type input "[PERSON_NAME]"
click at [506, 117] on button "Drop in" at bounding box center [521, 115] width 47 height 17
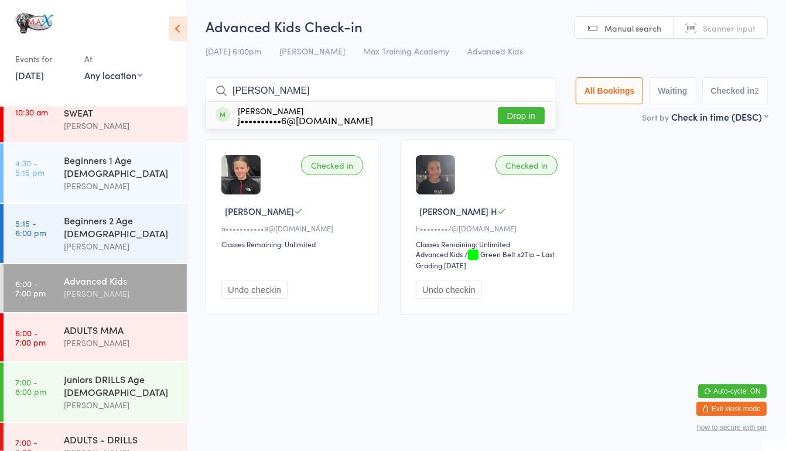
type input "[PERSON_NAME]"
click at [511, 112] on button "Drop in" at bounding box center [521, 115] width 47 height 17
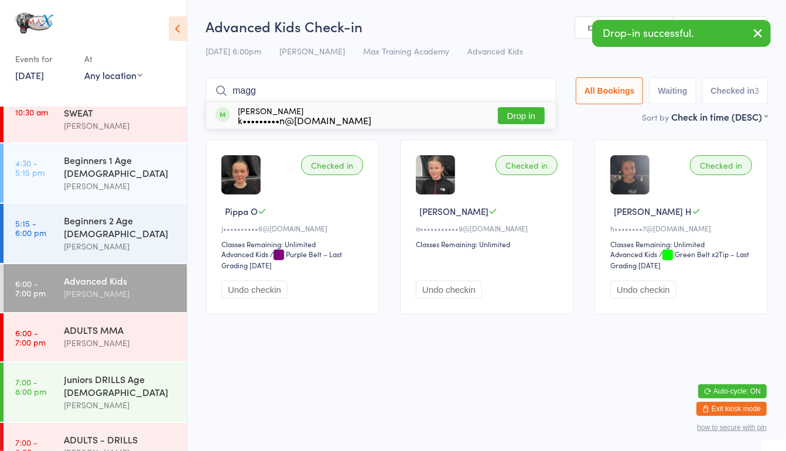
type input "magg"
click at [517, 112] on button "Drop in" at bounding box center [521, 115] width 47 height 17
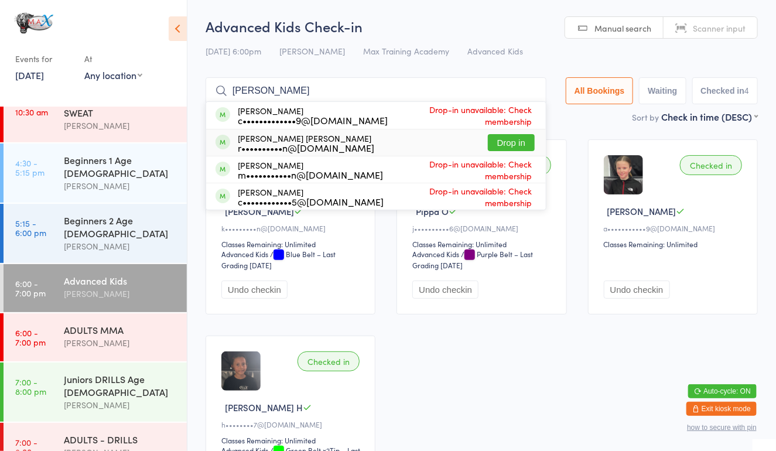
type input "[PERSON_NAME]"
click at [518, 138] on button "Drop in" at bounding box center [511, 142] width 47 height 17
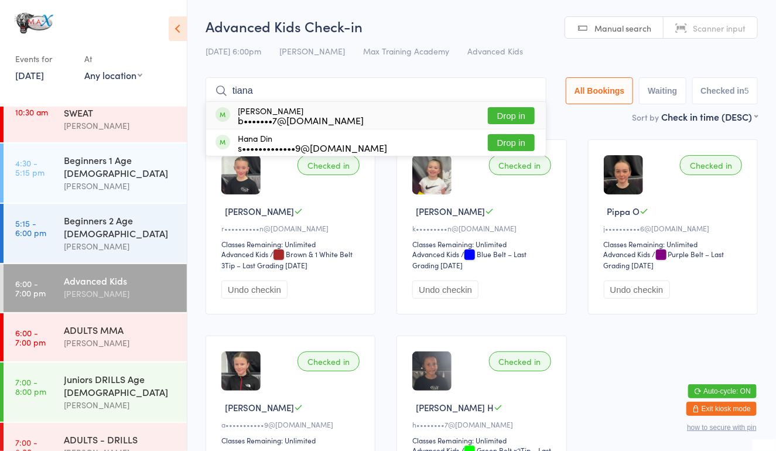
type input "tiana"
click at [501, 117] on button "Drop in" at bounding box center [511, 115] width 47 height 17
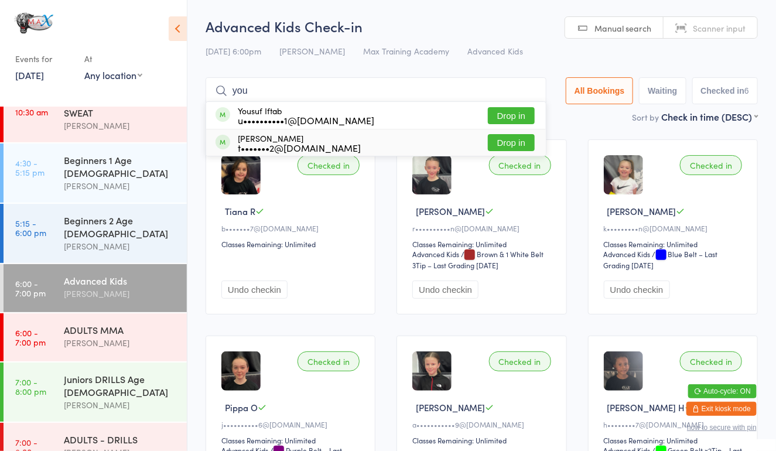
type input "you"
click at [503, 145] on button "Drop in" at bounding box center [511, 142] width 47 height 17
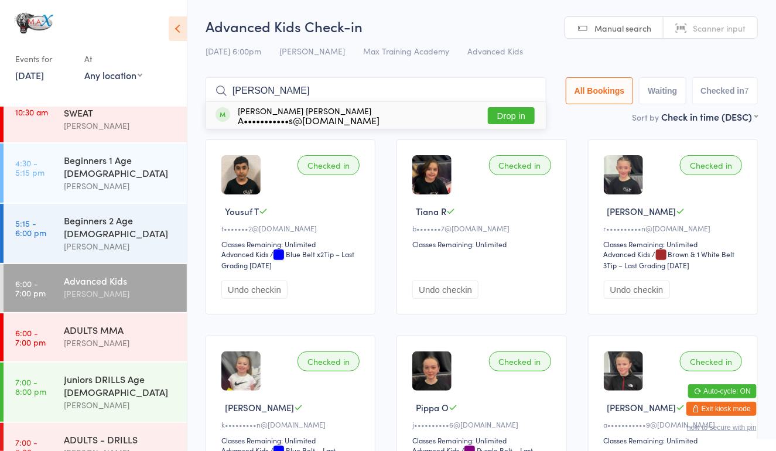
type input "[PERSON_NAME]"
click at [519, 111] on button "Drop in" at bounding box center [511, 115] width 47 height 17
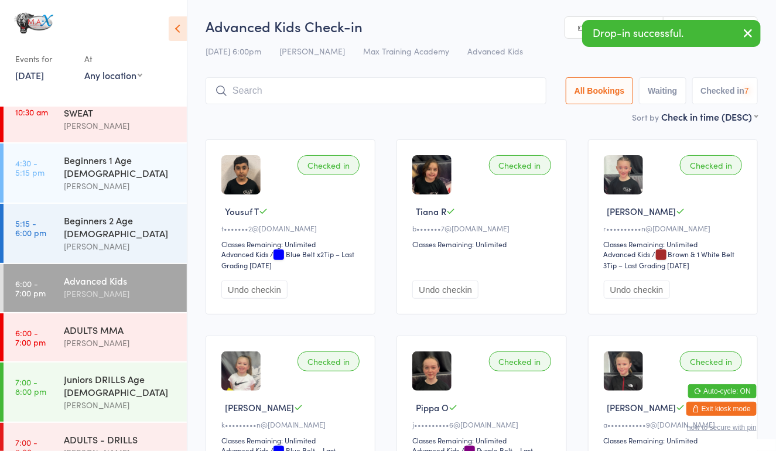
type input "c"
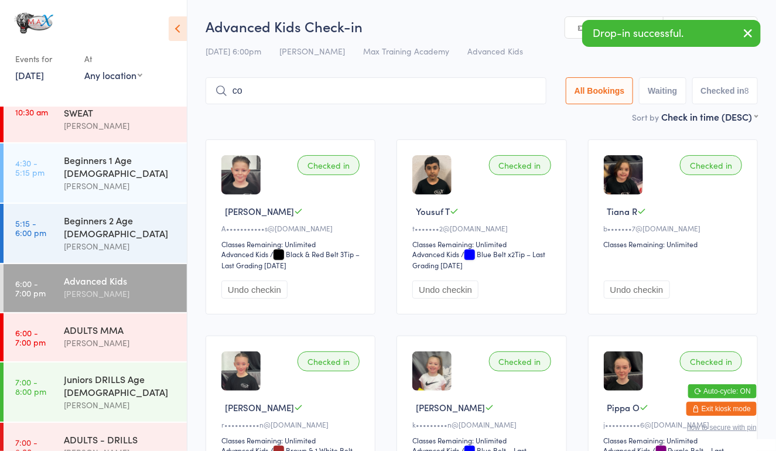
type input "c"
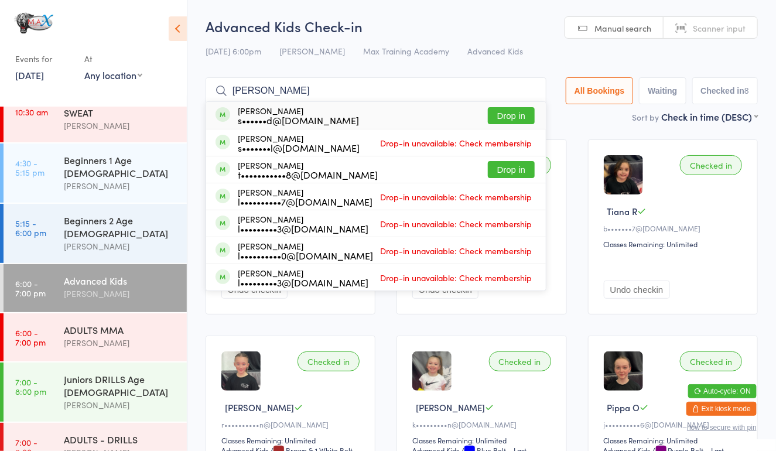
type input "[PERSON_NAME]"
click at [513, 113] on button "Drop in" at bounding box center [511, 115] width 47 height 17
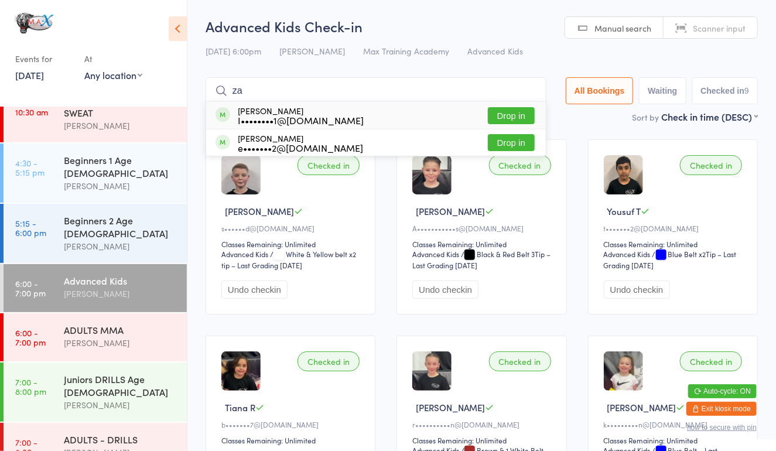
type input "za"
click at [518, 115] on button "Drop in" at bounding box center [511, 115] width 47 height 17
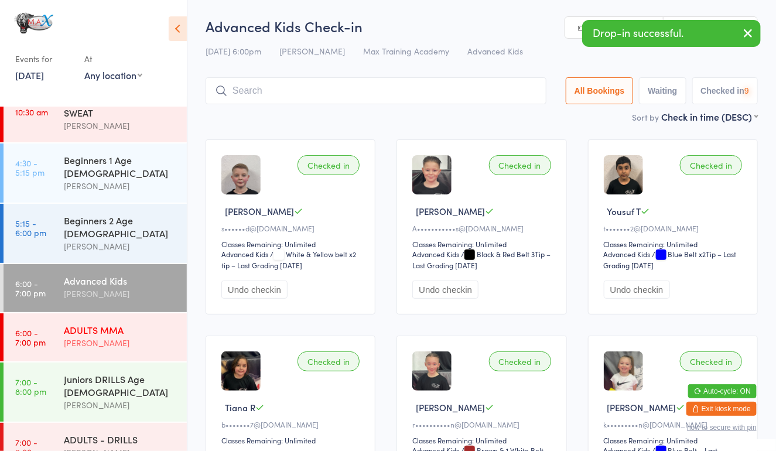
click at [86, 323] on div "ADULTS MMA" at bounding box center [120, 329] width 113 height 13
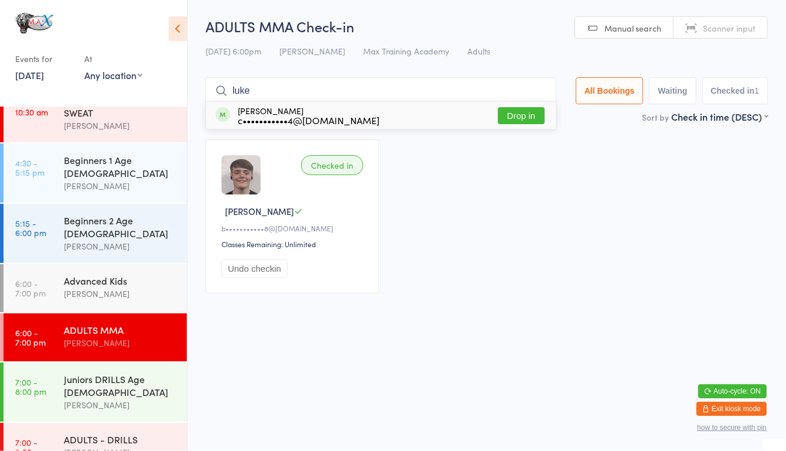
type input "luke"
click at [520, 112] on button "Drop in" at bounding box center [521, 115] width 47 height 17
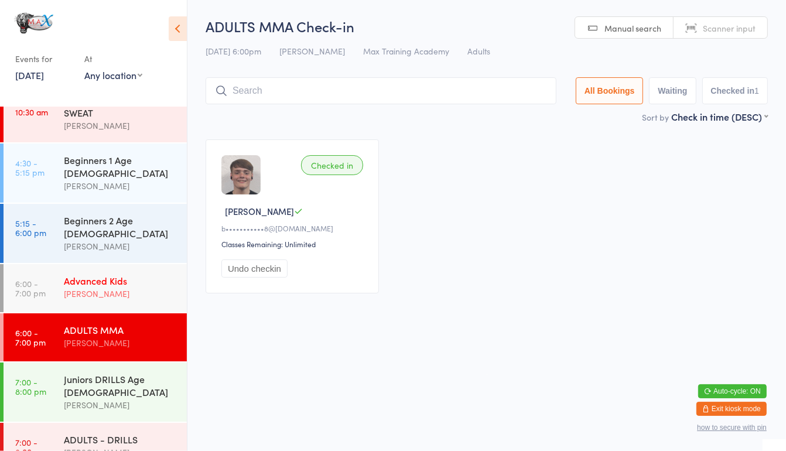
click at [129, 287] on div "[PERSON_NAME]" at bounding box center [120, 293] width 113 height 13
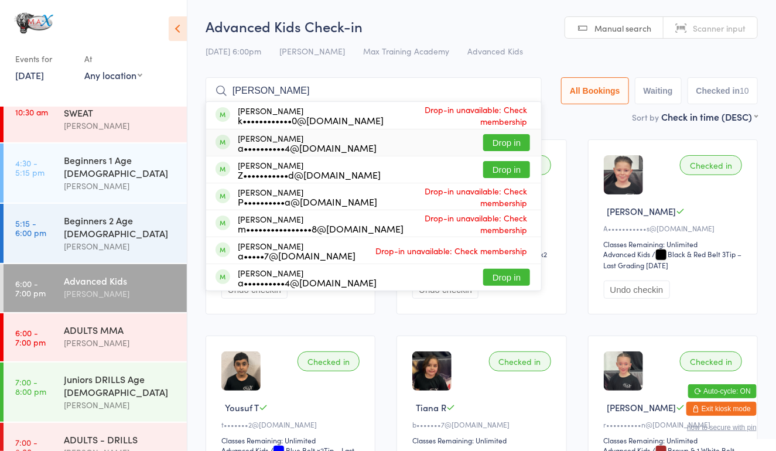
type input "[PERSON_NAME]"
click at [501, 138] on button "Drop in" at bounding box center [506, 142] width 47 height 17
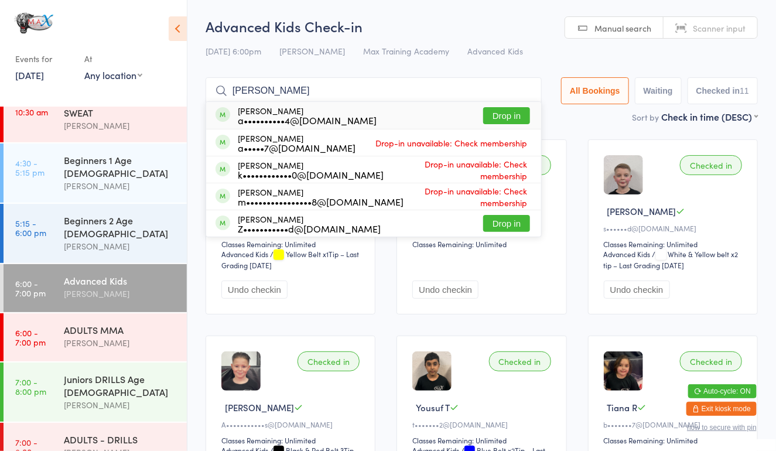
type input "[PERSON_NAME]"
click at [499, 112] on button "Drop in" at bounding box center [506, 115] width 47 height 17
